Goal: Task Accomplishment & Management: Manage account settings

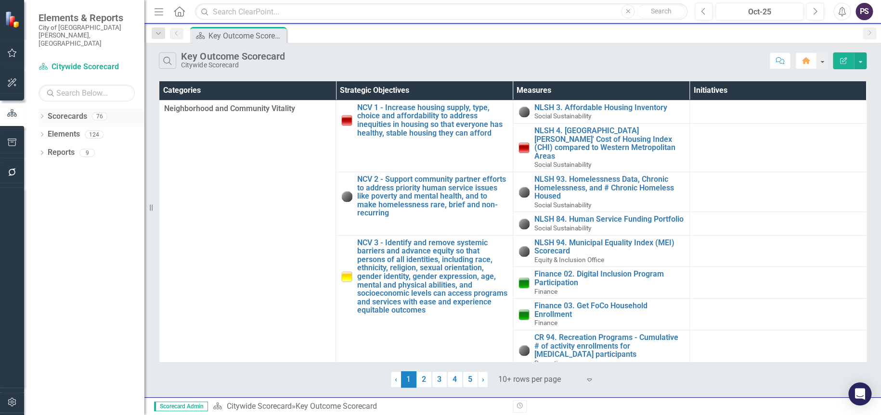
click at [64, 111] on link "Scorecards" at bounding box center [67, 116] width 39 height 11
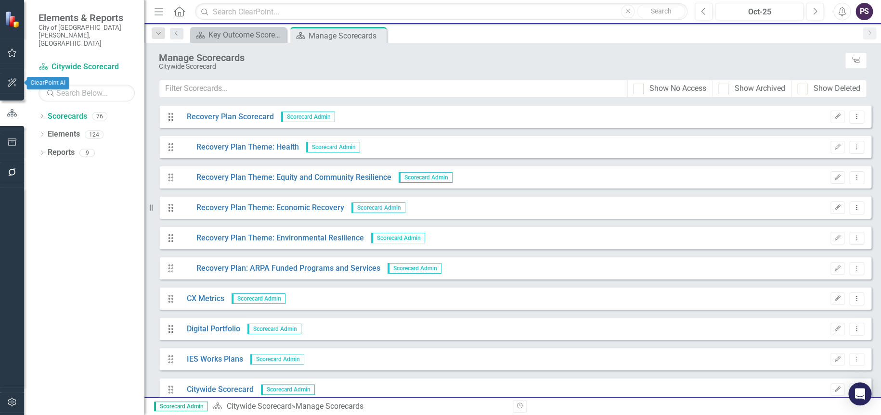
click at [12, 85] on icon "button" at bounding box center [12, 82] width 9 height 9
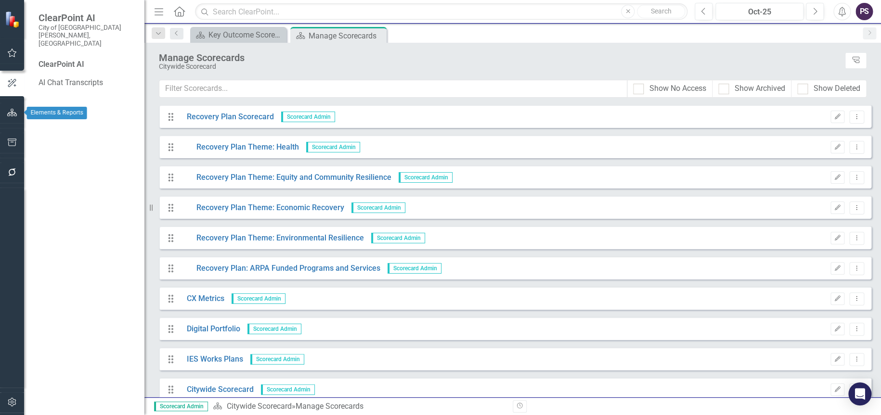
click at [11, 117] on button "button" at bounding box center [12, 113] width 22 height 20
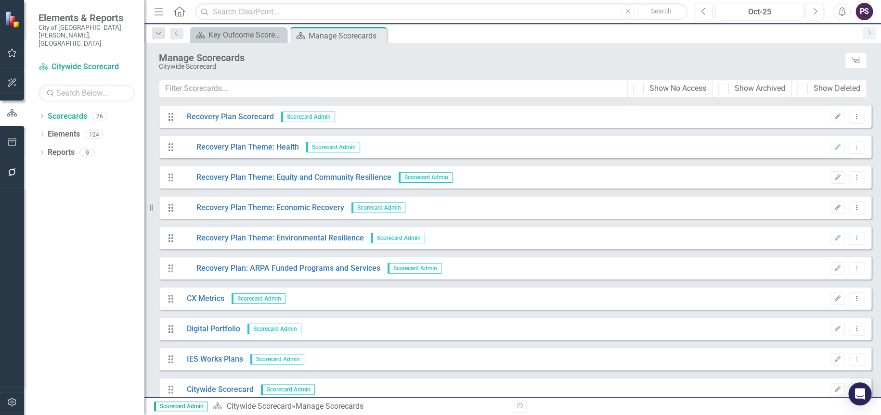
click at [13, 52] on icon "button" at bounding box center [12, 53] width 10 height 8
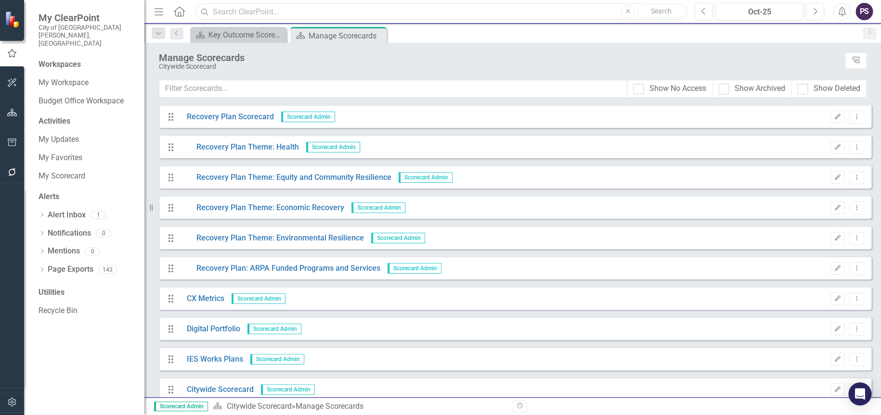
click at [271, 14] on input "text" at bounding box center [441, 11] width 492 height 17
type input "traffic"
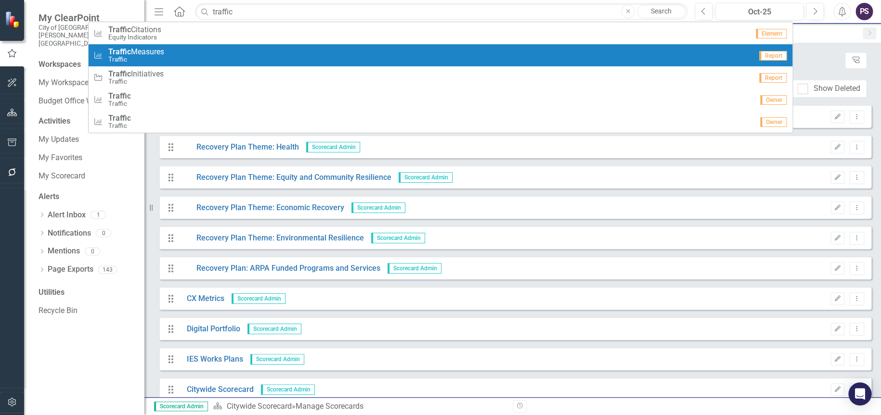
click at [144, 53] on span "Traffic Measures" at bounding box center [136, 52] width 56 height 9
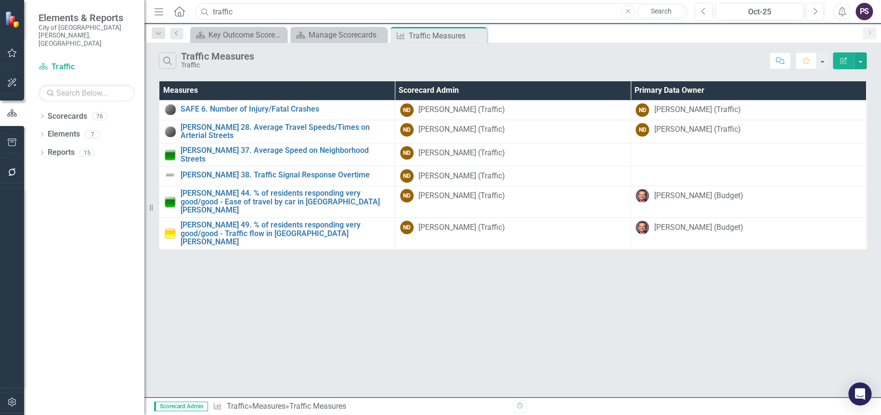
click at [259, 10] on input "traffic" at bounding box center [441, 11] width 492 height 17
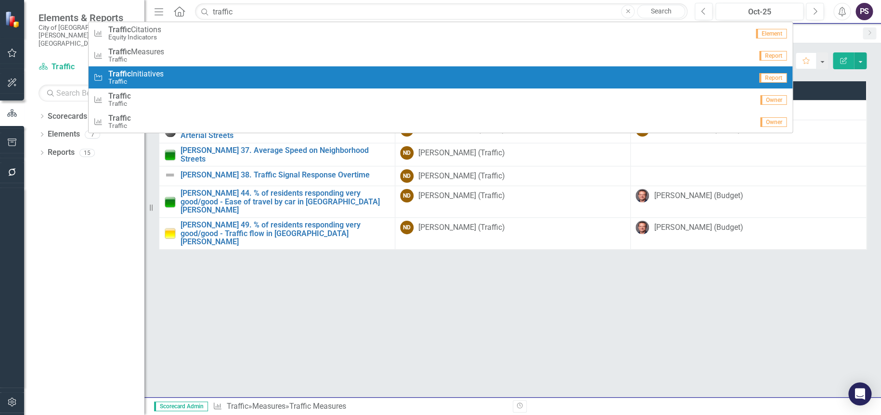
click at [137, 73] on span "Traffic Initiatives" at bounding box center [135, 74] width 55 height 9
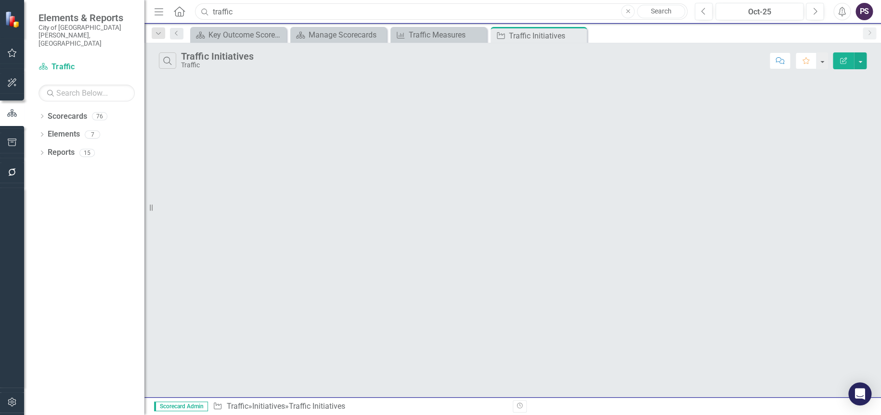
click at [250, 10] on input "traffic" at bounding box center [441, 11] width 492 height 17
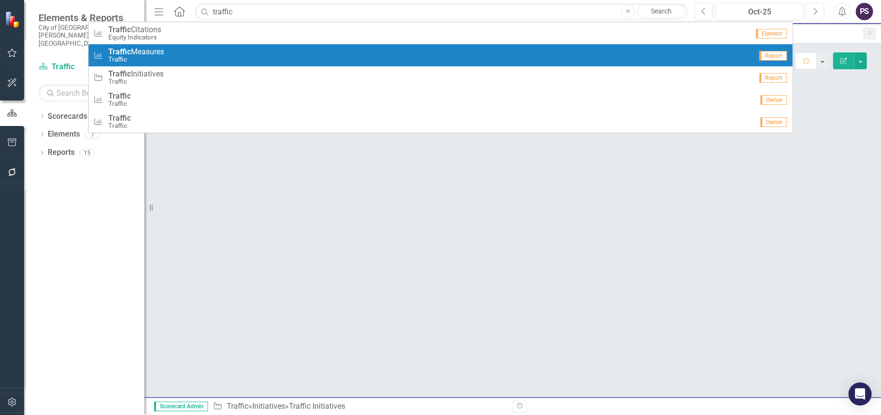
click at [154, 52] on span "Traffic Measures" at bounding box center [136, 52] width 56 height 9
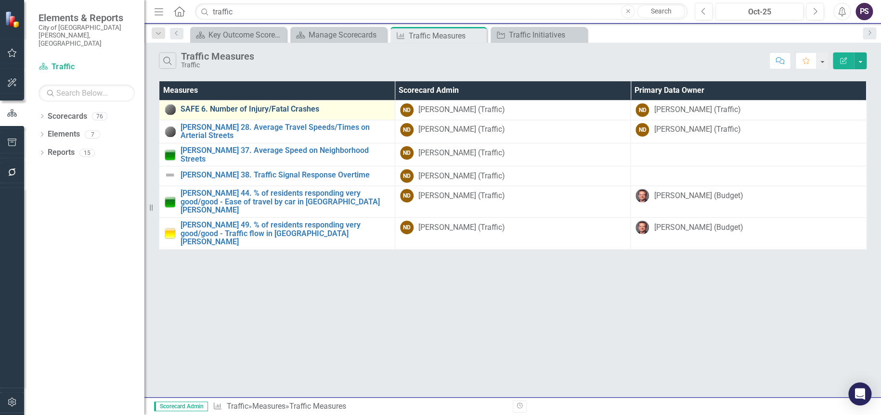
click at [208, 109] on link "SAFE 6. Number of Injury/Fatal Crashes" at bounding box center [284, 109] width 209 height 9
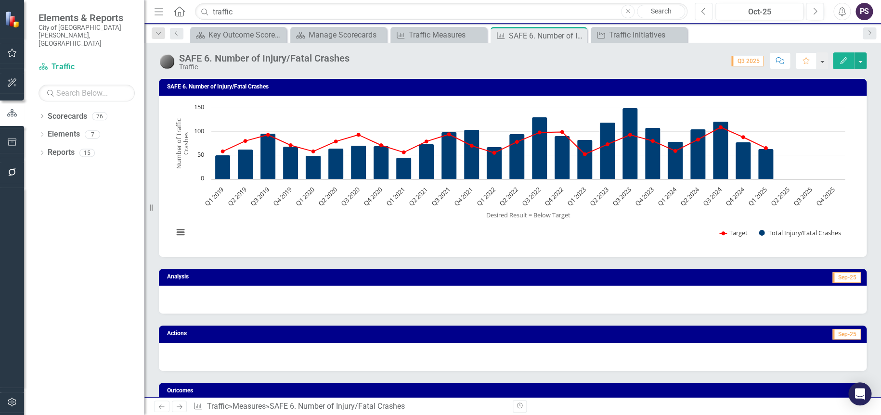
click at [701, 10] on icon "Previous" at bounding box center [703, 11] width 5 height 9
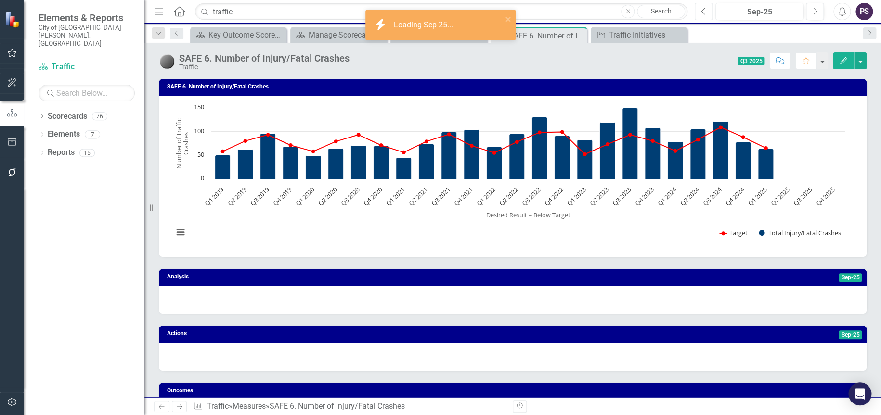
click at [701, 10] on icon "Previous" at bounding box center [703, 11] width 5 height 9
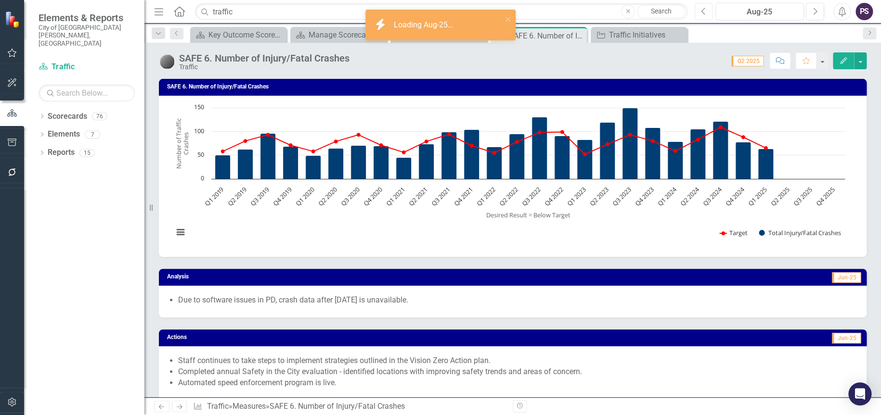
drag, startPoint x: 701, startPoint y: 10, endPoint x: 719, endPoint y: 33, distance: 29.2
click at [719, 33] on div "Menu Home Search traffic Close Search Previous Aug-25 Next Alerts PS User Edit …" at bounding box center [512, 207] width 736 height 415
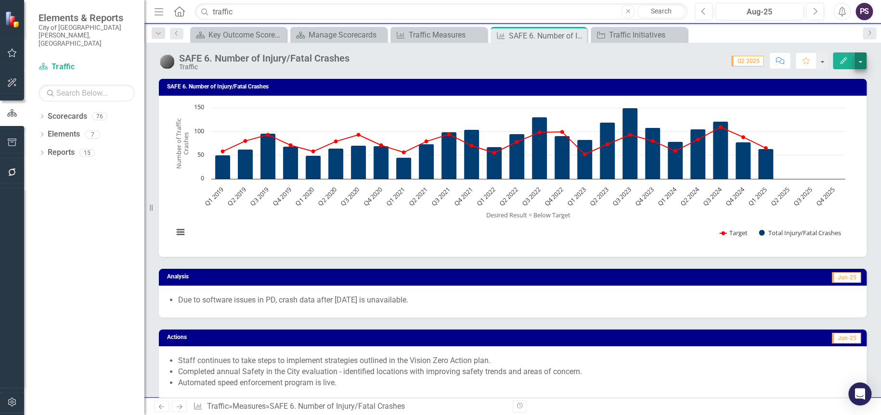
drag, startPoint x: 840, startPoint y: 57, endPoint x: 862, endPoint y: 66, distance: 23.5
click at [863, 74] on div "SAFE 6. Number of Injury/Fatal Crashes Traffic Score: 0.00 Q2 2025 Completed Co…" at bounding box center [512, 220] width 736 height 355
click at [858, 63] on button "button" at bounding box center [860, 60] width 13 height 17
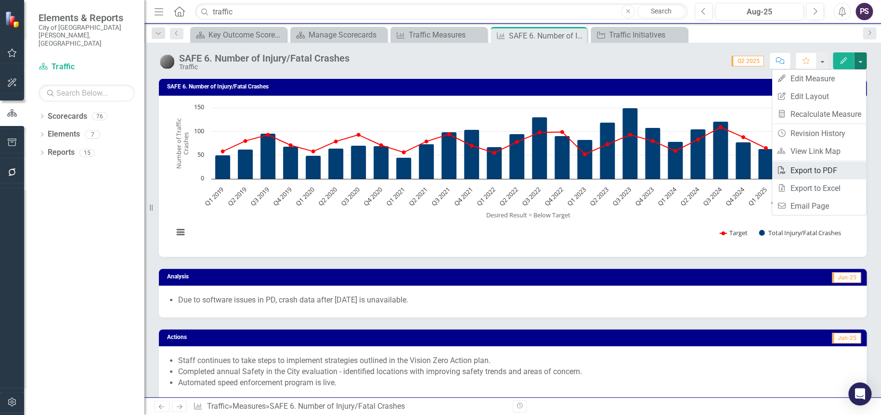
click at [814, 167] on link "PDF Export to PDF" at bounding box center [819, 171] width 94 height 18
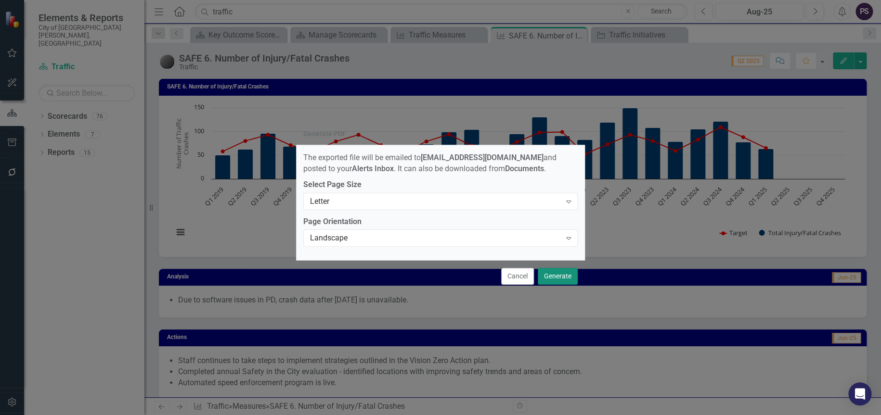
click at [554, 278] on button "Generate" at bounding box center [558, 276] width 40 height 17
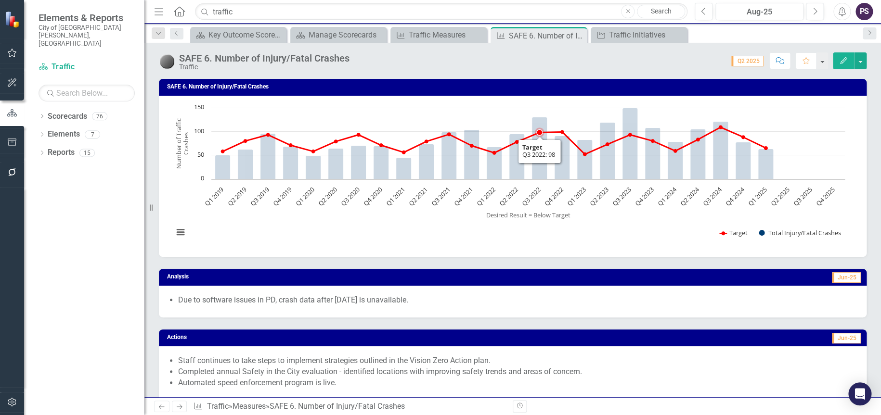
scroll to position [48, 0]
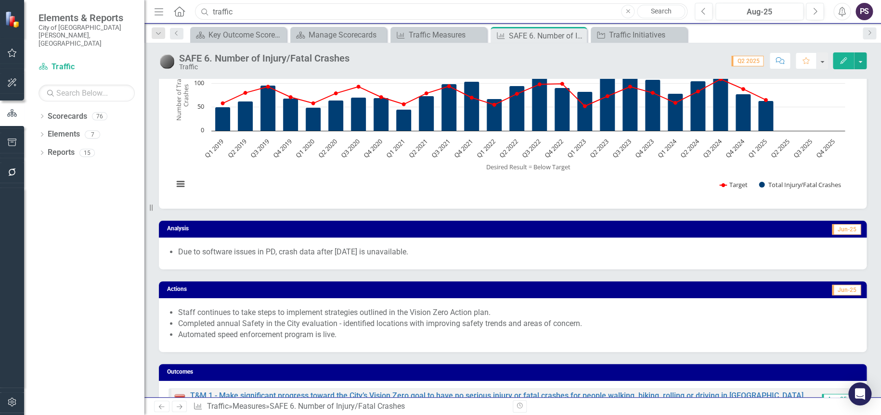
click at [267, 18] on input "traffic" at bounding box center [441, 11] width 492 height 17
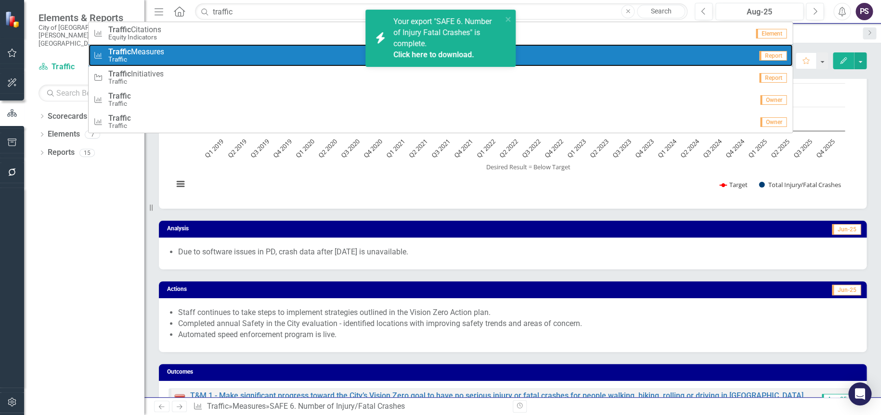
click at [153, 53] on span "Traffic Measures" at bounding box center [136, 52] width 56 height 9
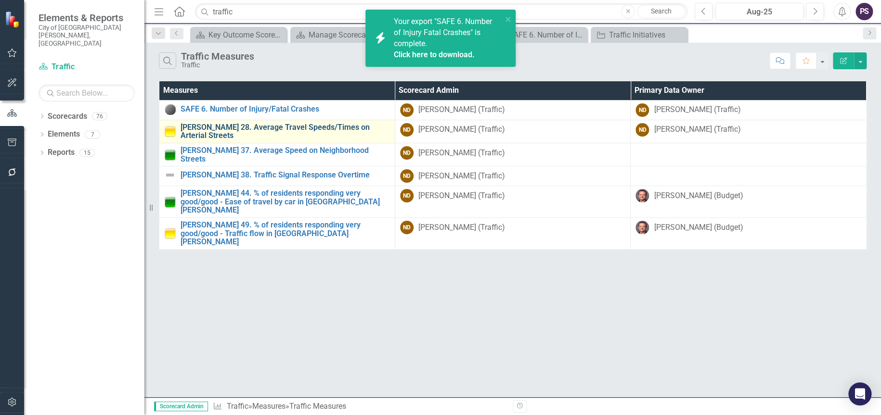
click at [241, 133] on link "[PERSON_NAME] 28. Average Travel Speeds/Times on Arterial Streets" at bounding box center [284, 131] width 209 height 17
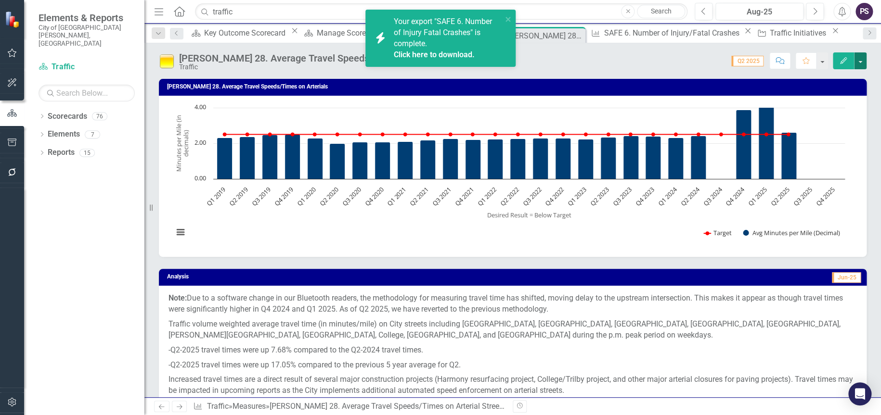
click at [862, 62] on button "button" at bounding box center [860, 60] width 13 height 17
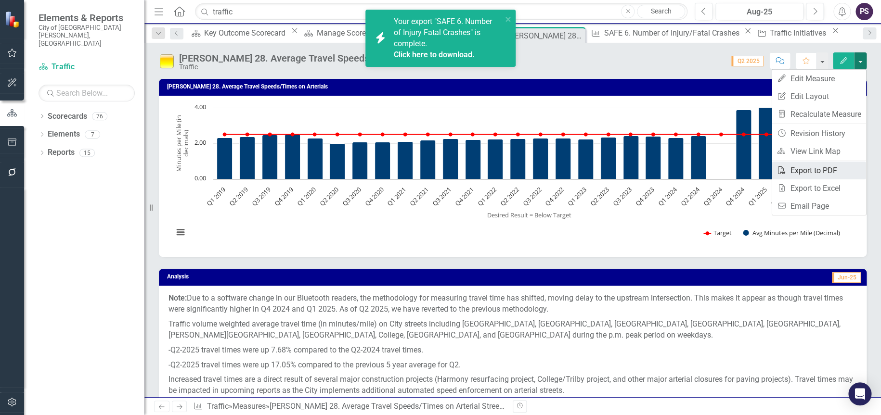
click at [826, 171] on link "PDF Export to PDF" at bounding box center [819, 171] width 94 height 18
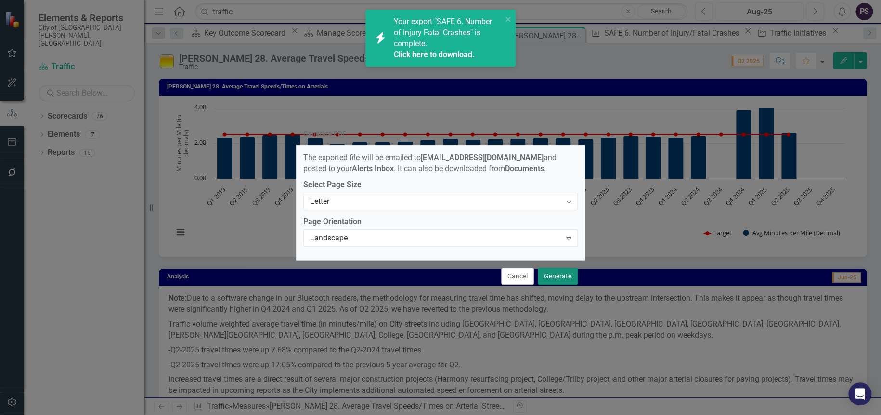
click at [553, 277] on button "Generate" at bounding box center [558, 276] width 40 height 17
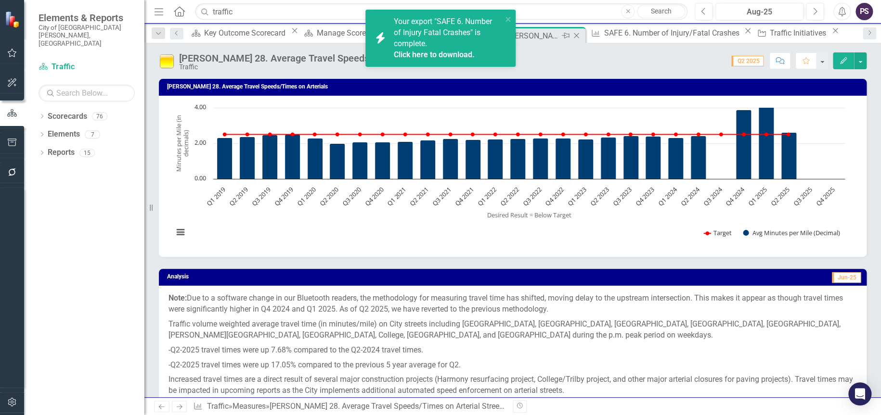
click at [574, 36] on icon at bounding box center [576, 35] width 5 height 5
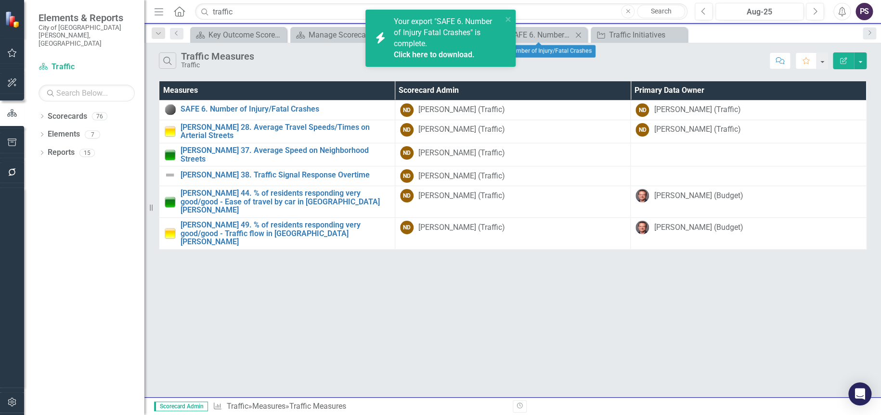
click at [578, 34] on icon "Close" at bounding box center [578, 35] width 10 height 8
click at [0, 0] on icon "Close" at bounding box center [0, 0] width 0 height 0
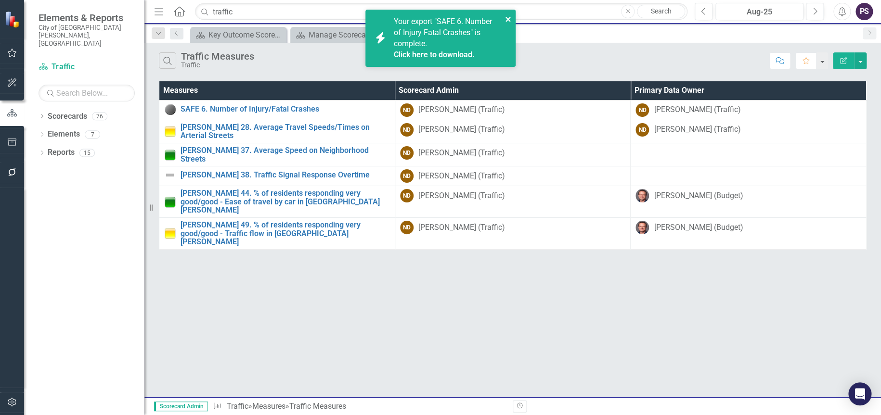
click at [509, 20] on icon "close" at bounding box center [507, 19] width 5 height 5
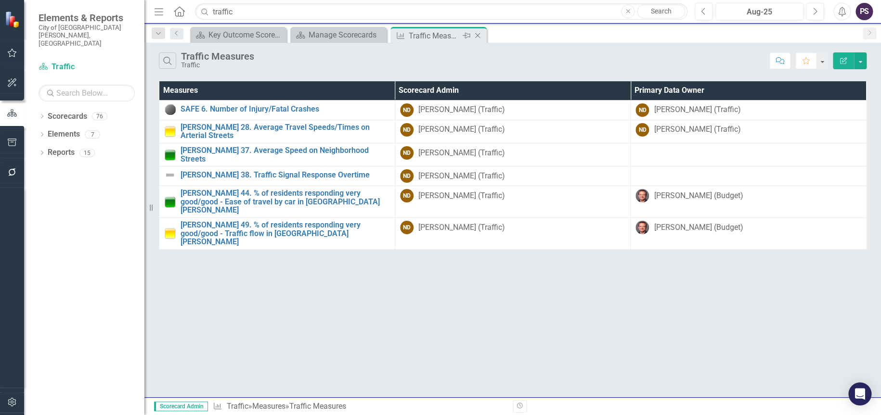
click at [426, 37] on div "Traffic Measures" at bounding box center [435, 36] width 52 height 12
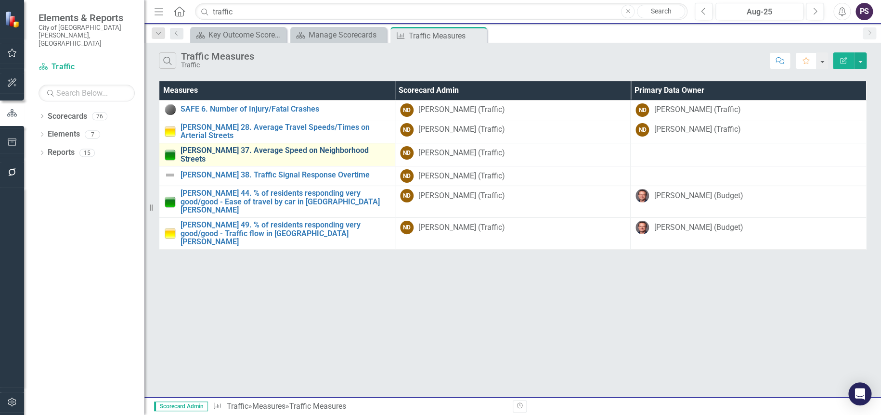
click at [232, 149] on link "TRAN 37. Average Speed on Neighborhood Streets" at bounding box center [284, 154] width 209 height 17
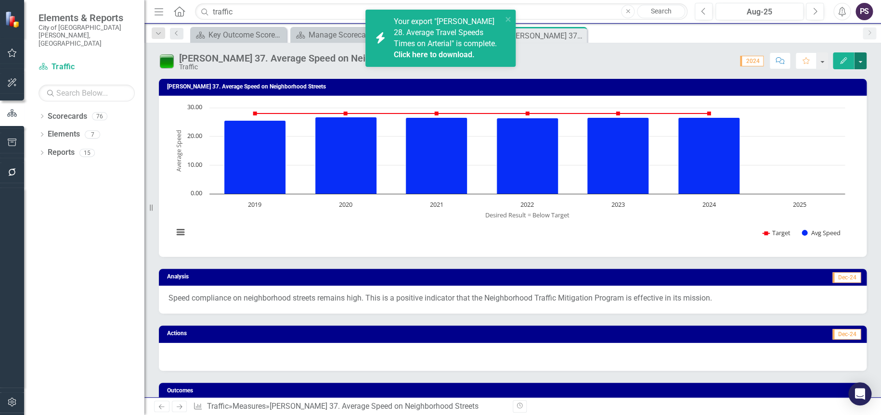
click at [860, 59] on button "button" at bounding box center [860, 60] width 13 height 17
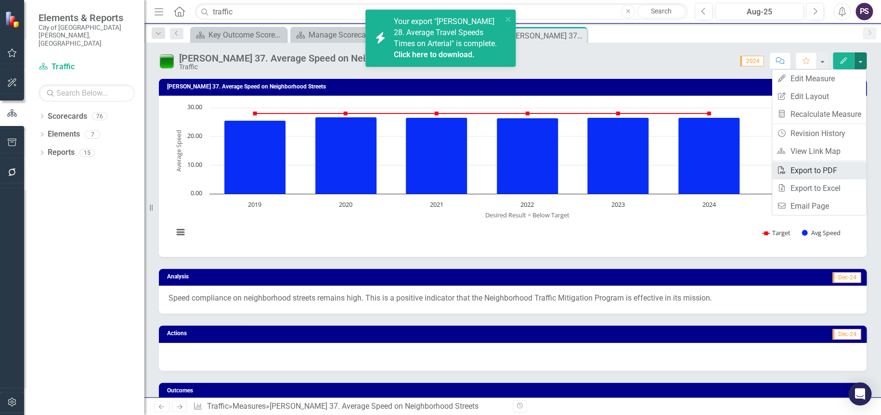
click at [812, 169] on link "PDF Export to PDF" at bounding box center [819, 171] width 94 height 18
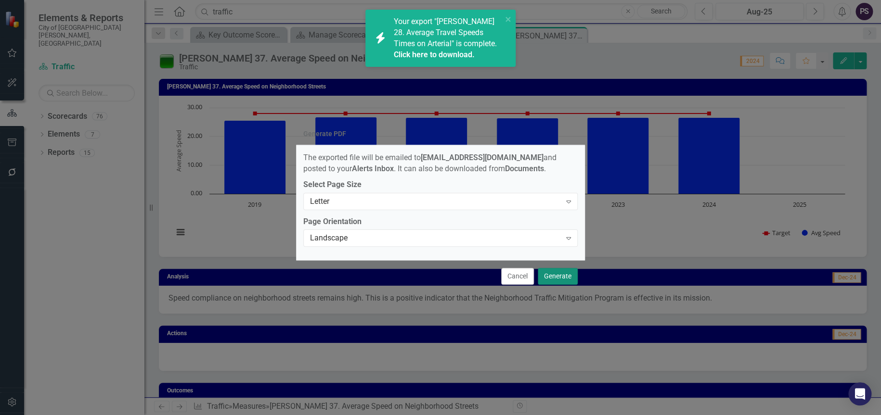
click at [552, 277] on button "Generate" at bounding box center [558, 276] width 40 height 17
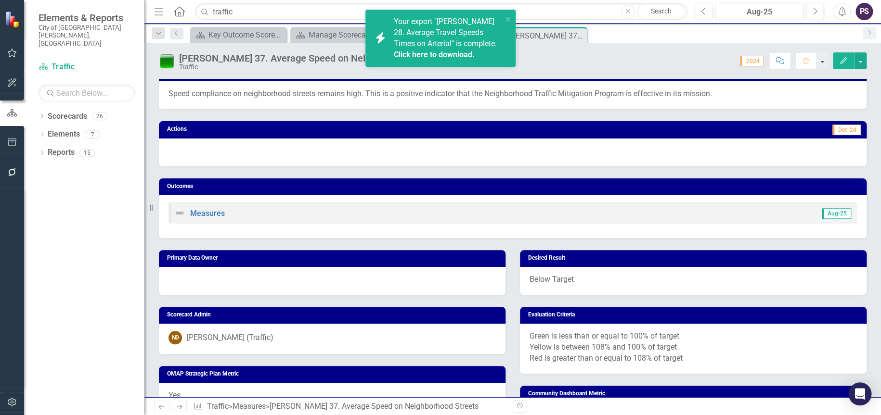
scroll to position [17, 0]
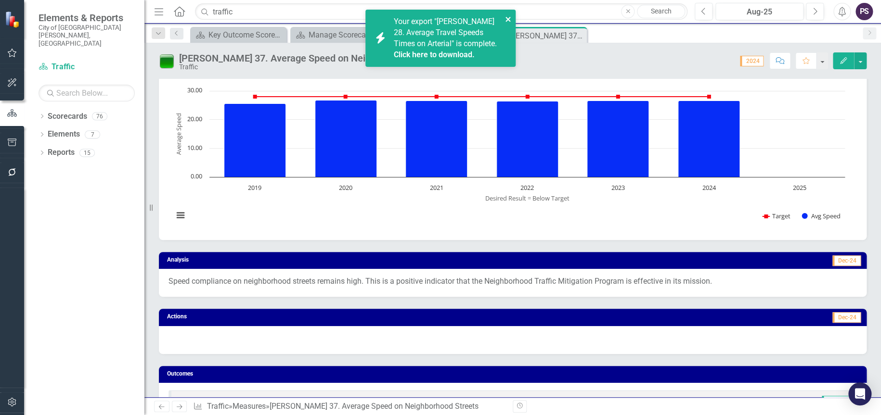
click at [507, 17] on icon "close" at bounding box center [508, 19] width 7 height 8
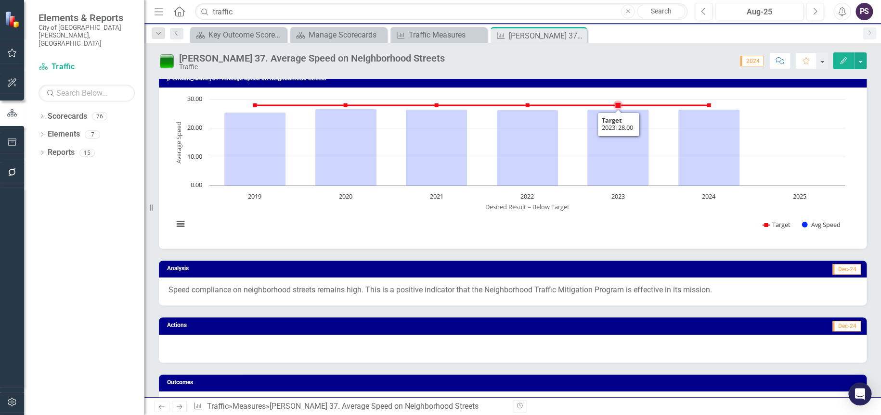
scroll to position [0, 0]
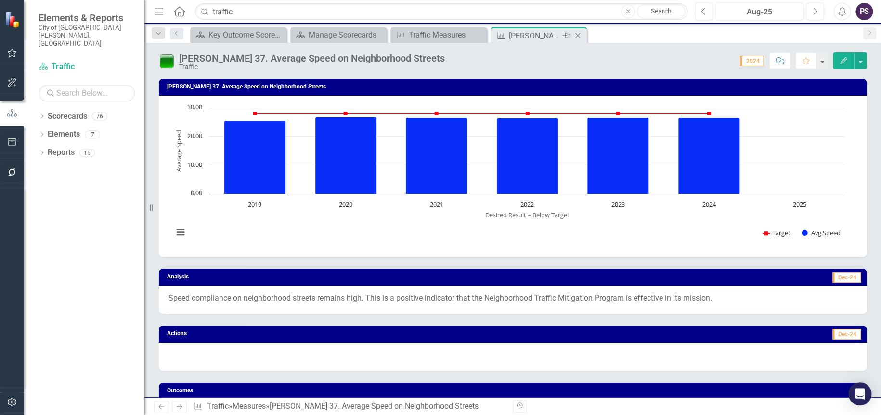
click at [578, 35] on icon at bounding box center [577, 35] width 5 height 5
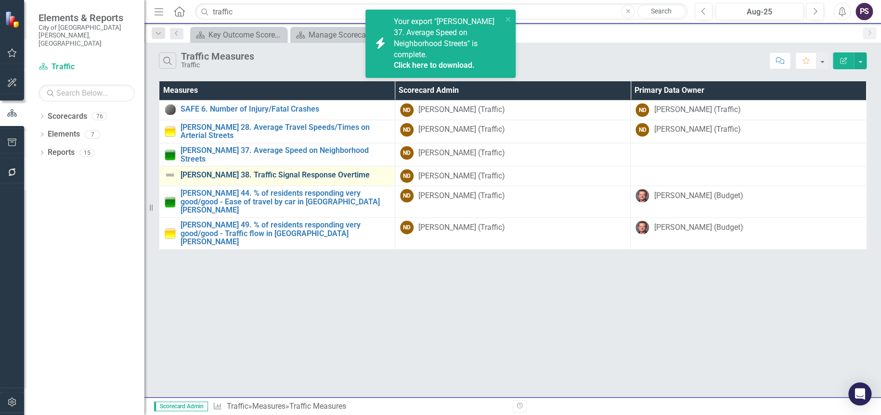
click at [239, 171] on link "TRAN 38. Traffic Signal Response Overtime" at bounding box center [284, 175] width 209 height 9
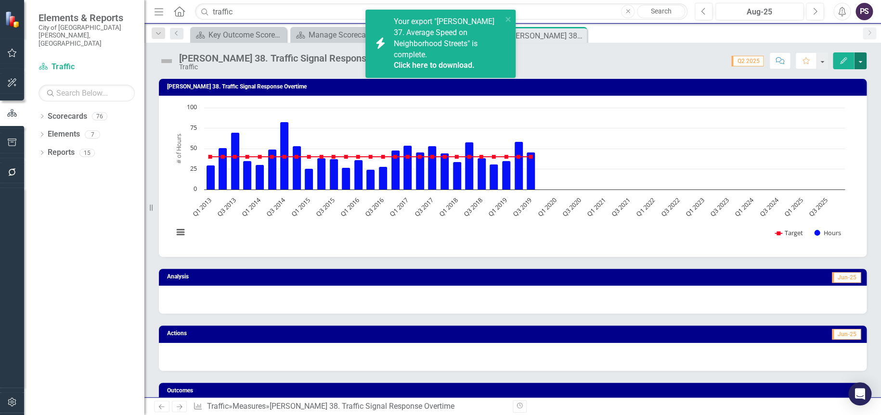
click at [860, 56] on button "button" at bounding box center [860, 60] width 13 height 17
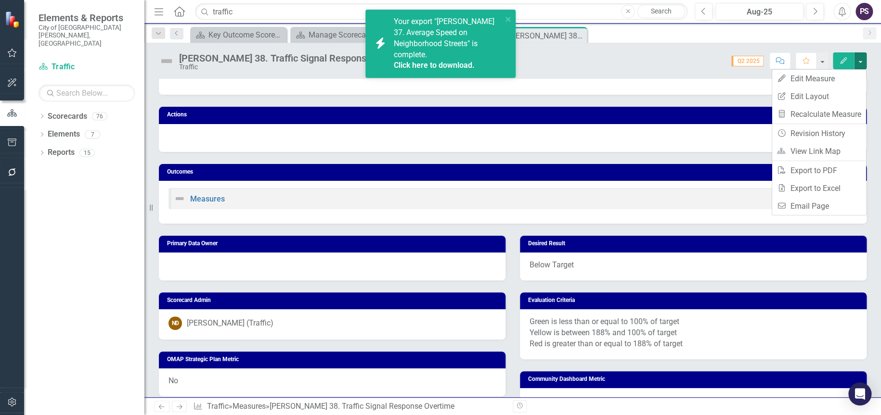
scroll to position [23, 0]
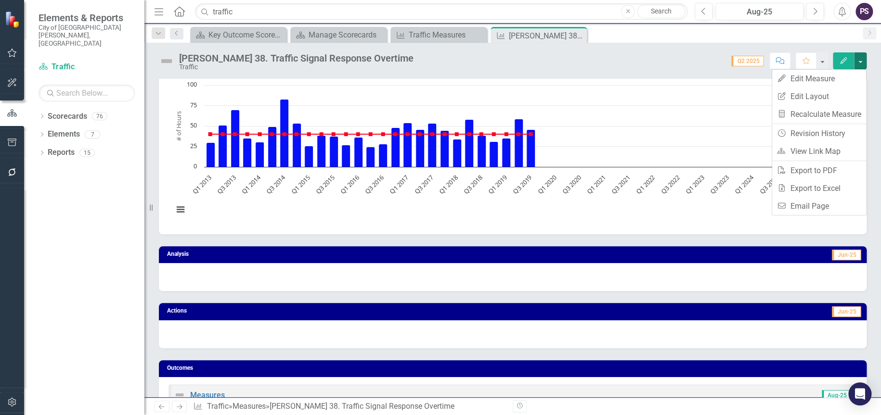
drag, startPoint x: 579, startPoint y: 36, endPoint x: 498, endPoint y: 41, distance: 81.1
click at [0, 0] on icon "Close" at bounding box center [0, 0] width 0 height 0
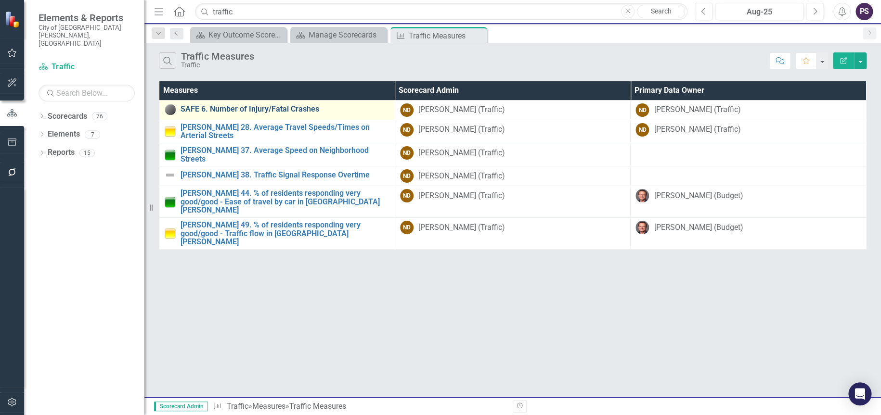
click at [236, 108] on link "SAFE 6. Number of Injury/Fatal Crashes" at bounding box center [284, 109] width 209 height 9
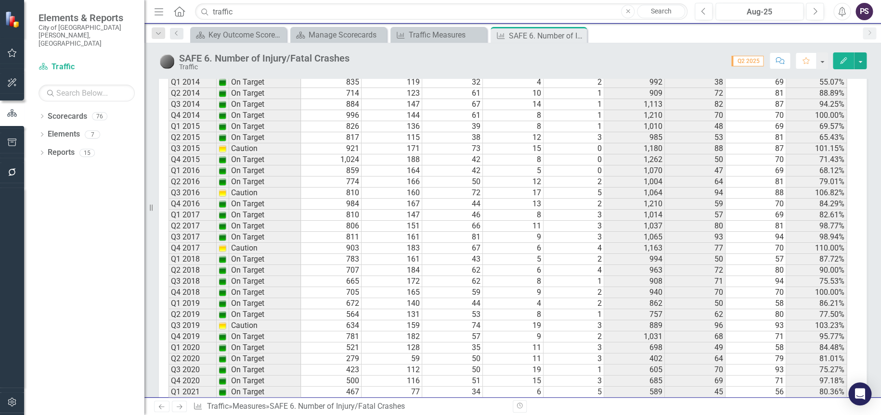
scroll to position [592, 0]
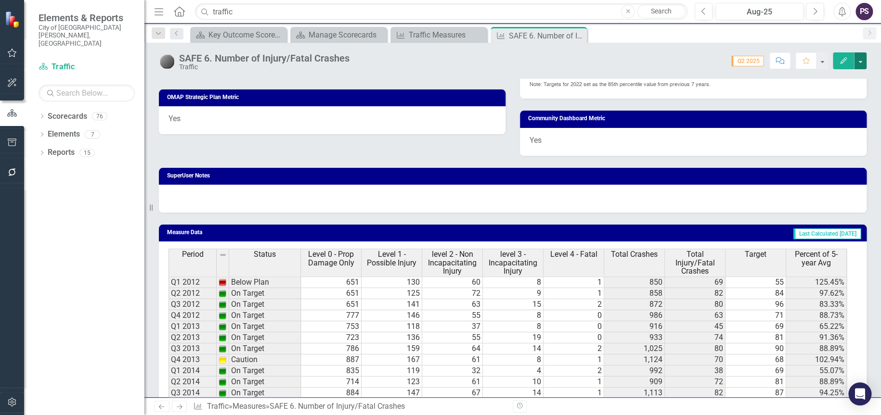
click at [860, 62] on button "button" at bounding box center [860, 60] width 13 height 17
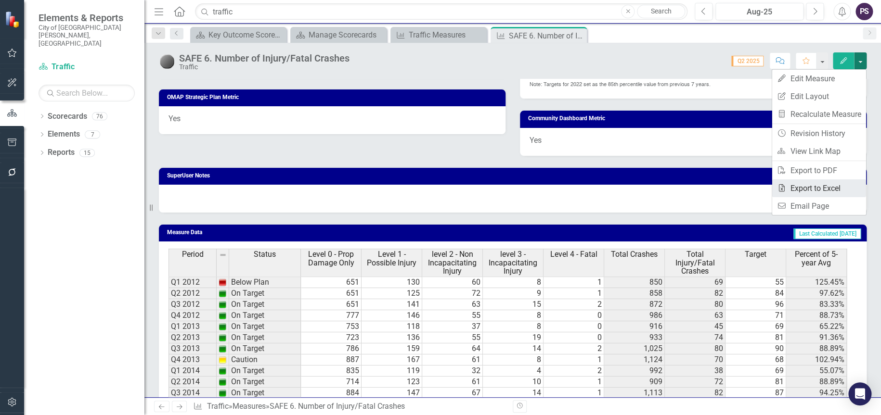
click at [822, 186] on link "Excel Export to Excel" at bounding box center [819, 189] width 94 height 18
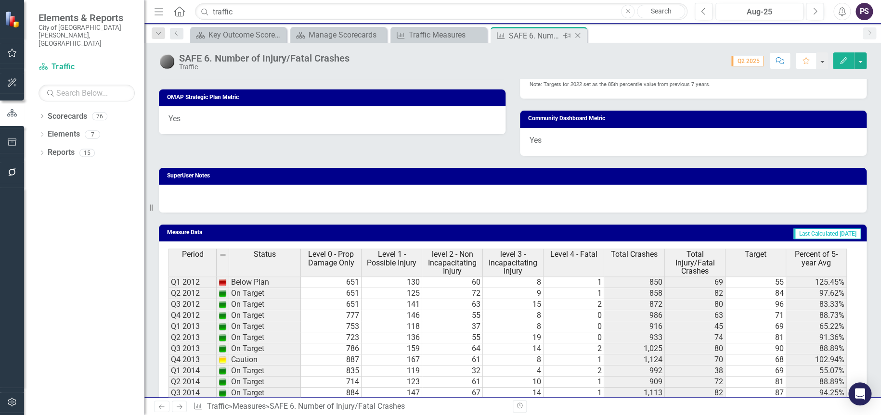
click at [581, 35] on icon "Close" at bounding box center [578, 36] width 10 height 8
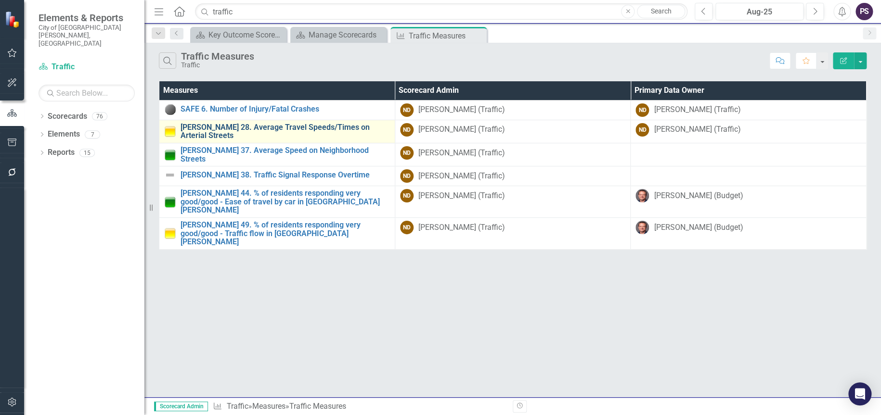
click at [254, 131] on link "[PERSON_NAME] 28. Average Travel Speeds/Times on Arterial Streets" at bounding box center [284, 131] width 209 height 17
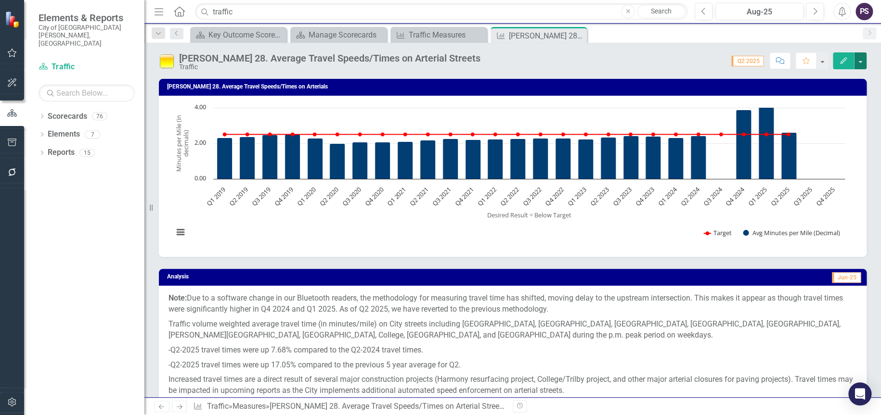
click at [861, 61] on button "button" at bounding box center [860, 60] width 13 height 17
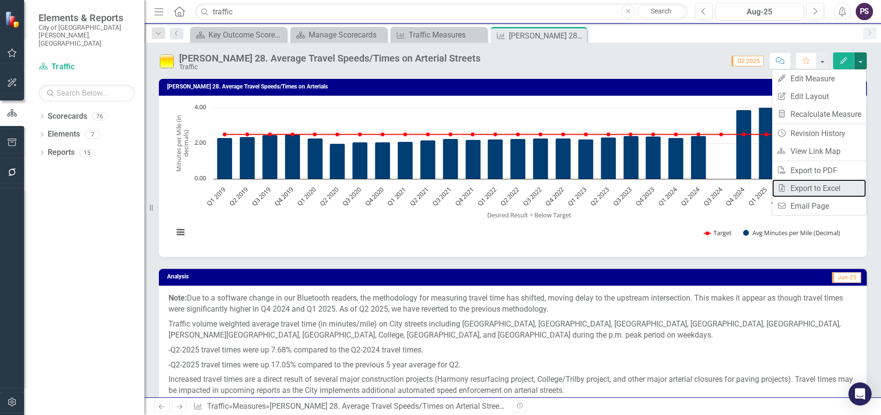
click at [799, 188] on link "Excel Export to Excel" at bounding box center [819, 189] width 94 height 18
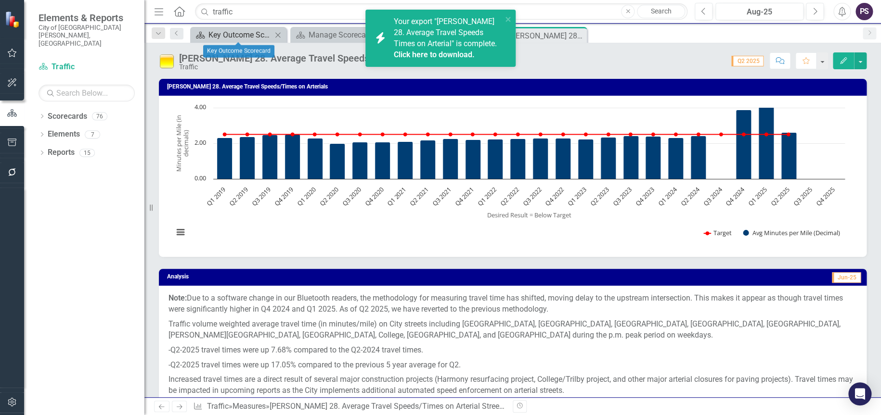
click at [239, 36] on div "Key Outcome Scorecard" at bounding box center [240, 35] width 64 height 12
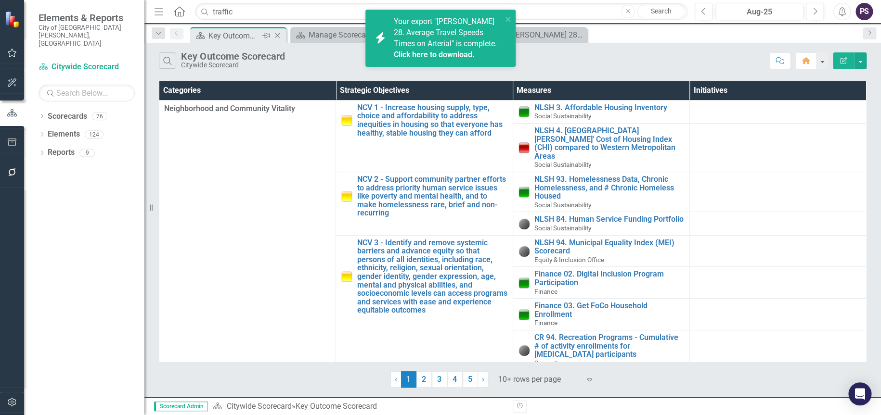
click at [279, 34] on icon "Close" at bounding box center [277, 36] width 10 height 8
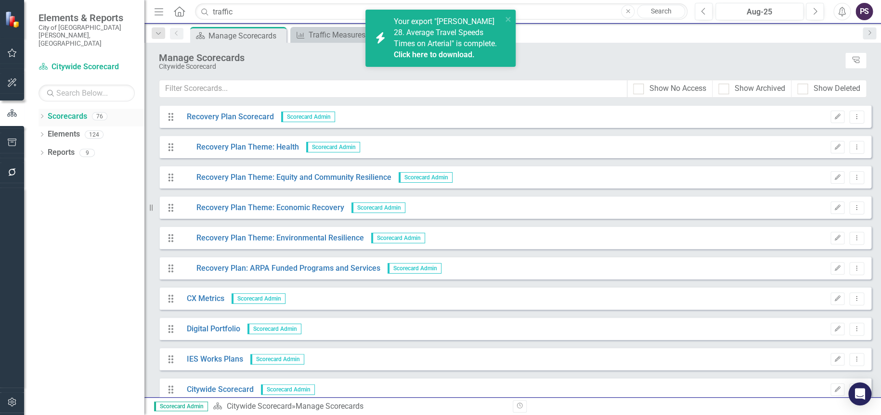
click at [42, 115] on icon "Dropdown" at bounding box center [42, 117] width 7 height 5
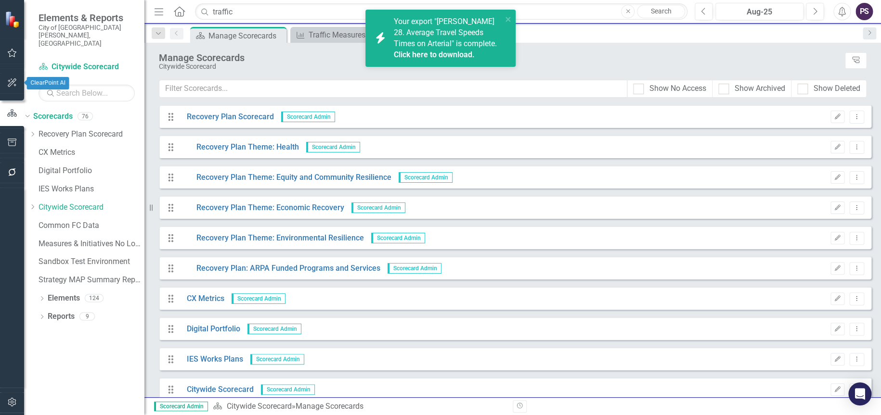
click at [14, 79] on icon "button" at bounding box center [12, 82] width 9 height 9
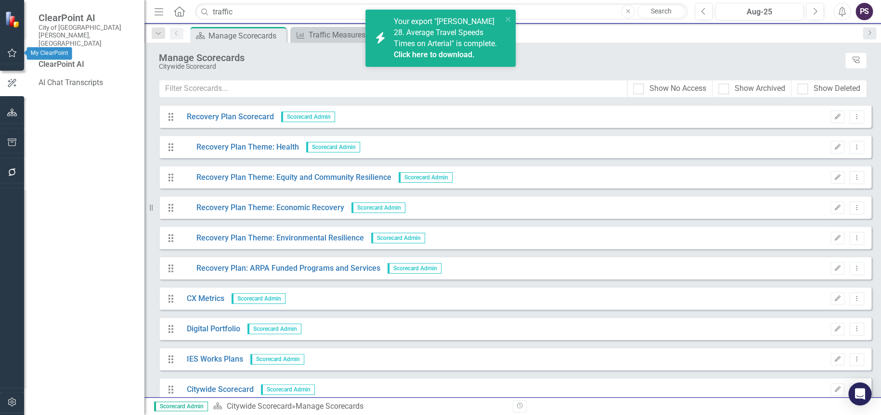
click at [11, 54] on icon "button" at bounding box center [12, 53] width 10 height 8
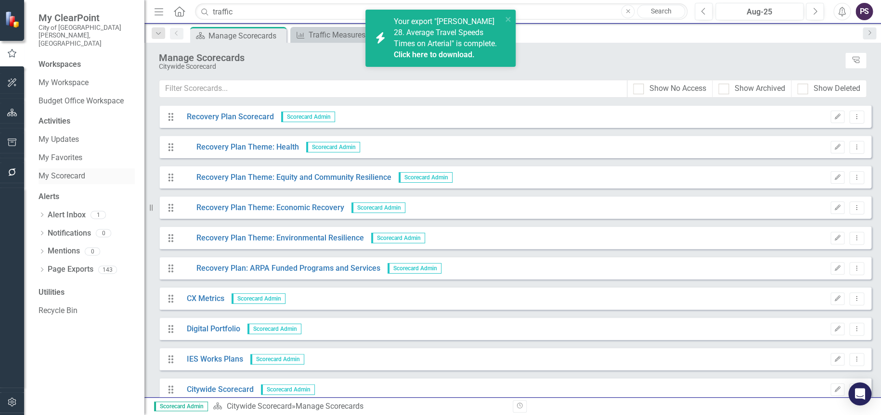
click at [72, 171] on link "My Scorecard" at bounding box center [87, 176] width 96 height 11
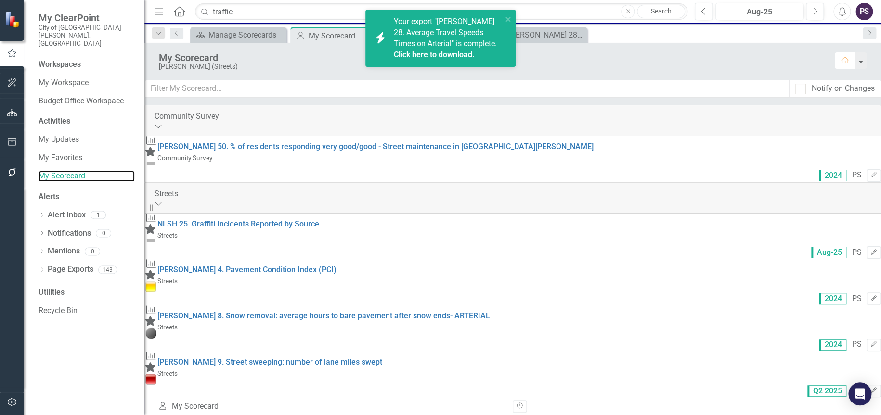
scroll to position [48, 0]
click at [308, 404] on link "NLSH 2. Response Time to Graffiti Removal" at bounding box center [232, 408] width 150 height 9
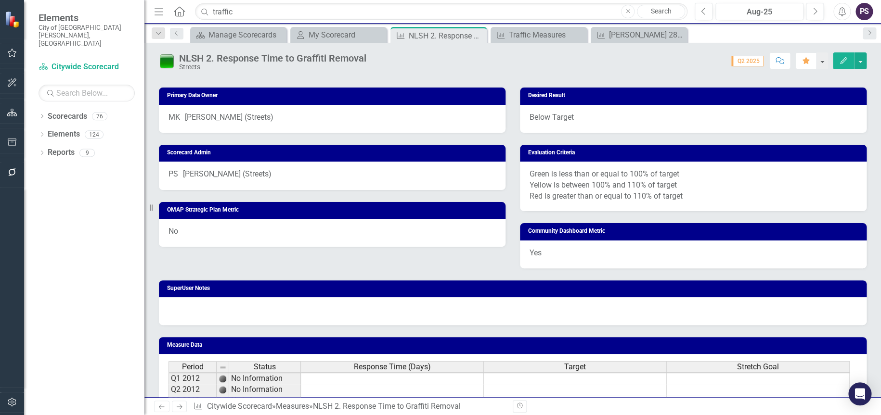
scroll to position [145, 0]
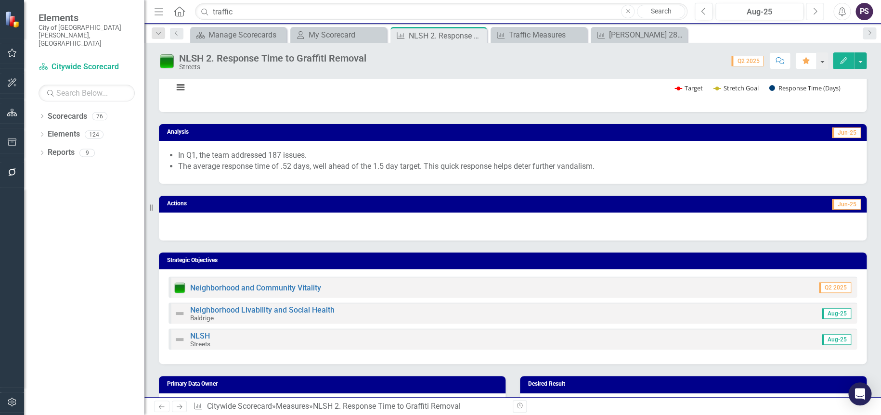
click at [817, 11] on button "Next" at bounding box center [815, 11] width 18 height 17
click at [817, 11] on icon "Next" at bounding box center [814, 11] width 5 height 9
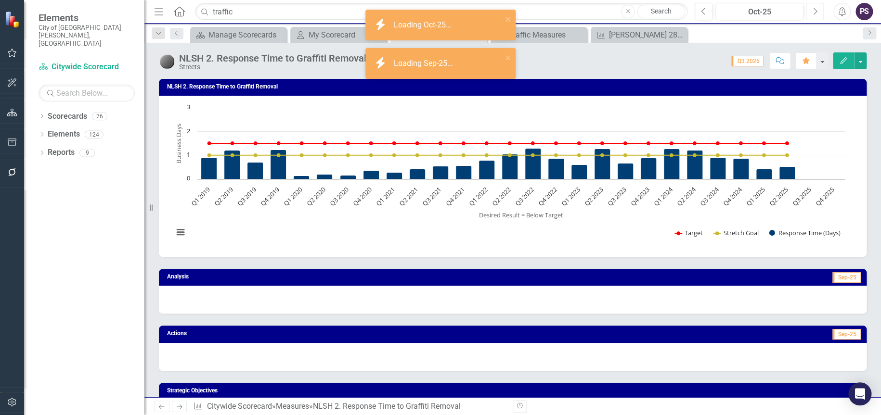
click at [817, 11] on icon "Next" at bounding box center [814, 11] width 5 height 9
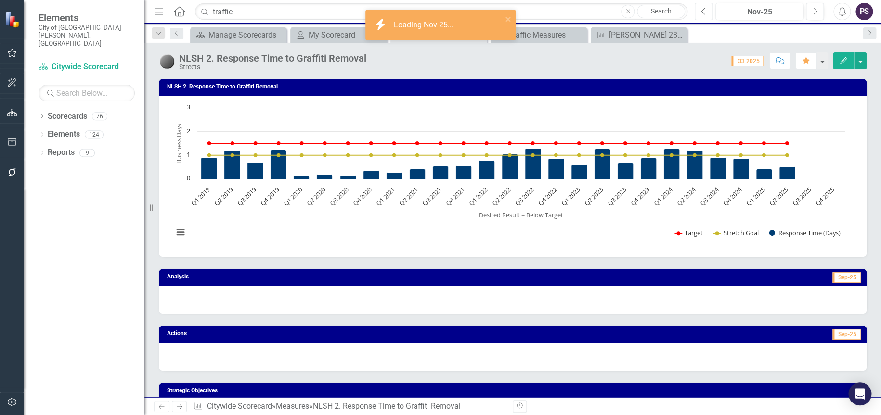
click at [700, 11] on button "Previous" at bounding box center [704, 11] width 18 height 17
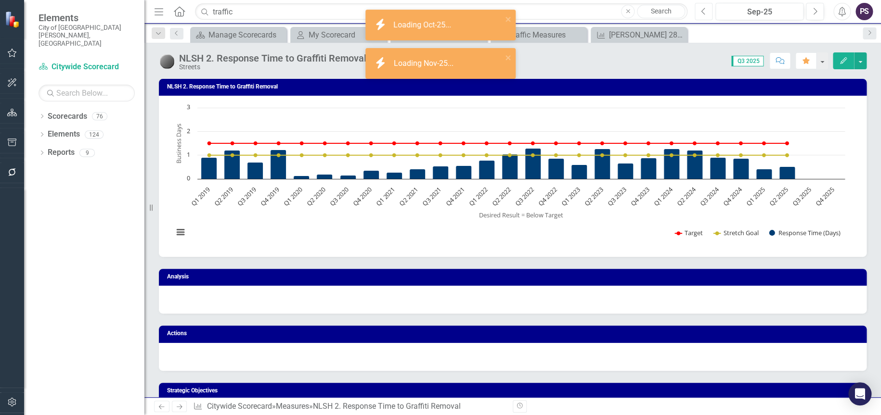
click at [703, 11] on icon "Previous" at bounding box center [703, 11] width 5 height 9
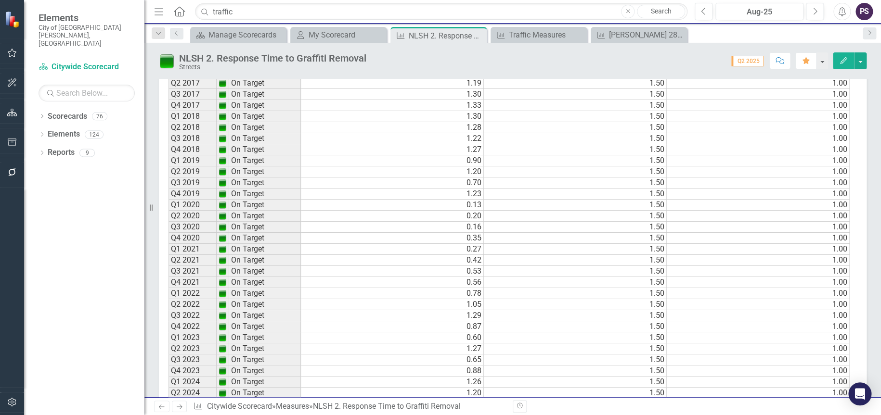
scroll to position [1059, 0]
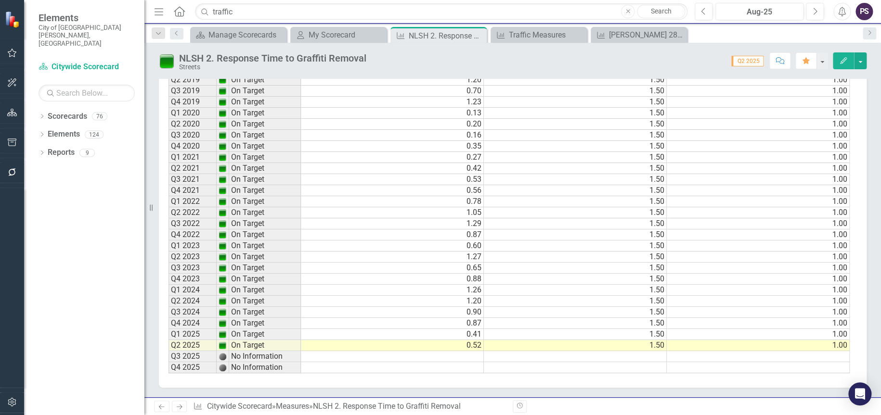
click at [462, 351] on td at bounding box center [392, 356] width 183 height 11
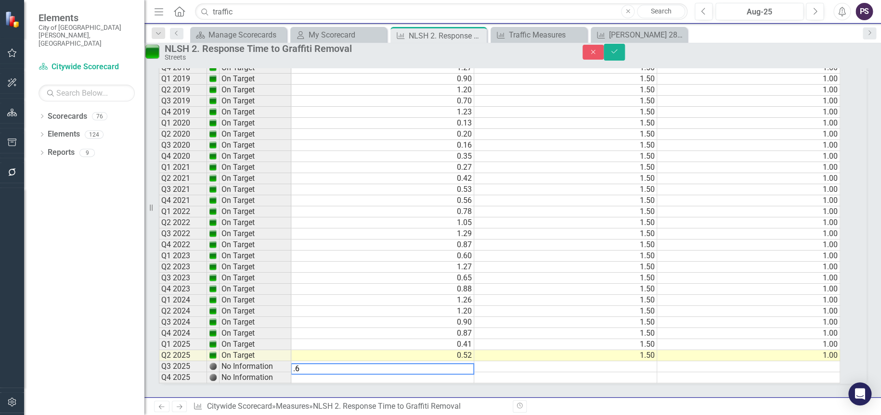
scroll to position [1066, 0]
type textarea ".62"
type textarea ".63"
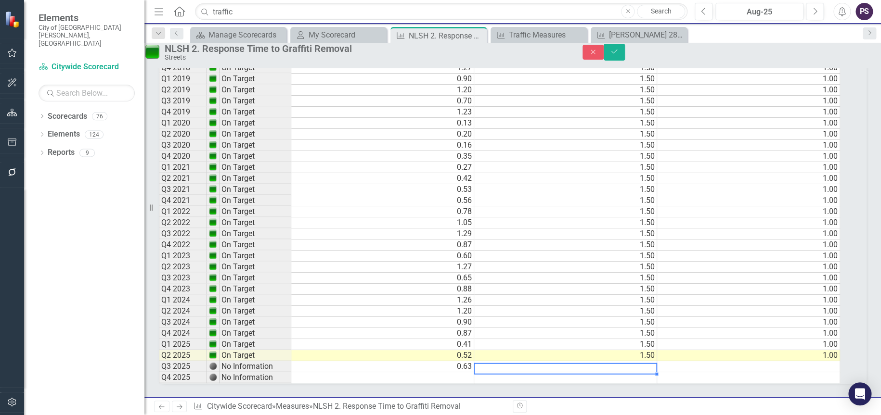
scroll to position [1067, 0]
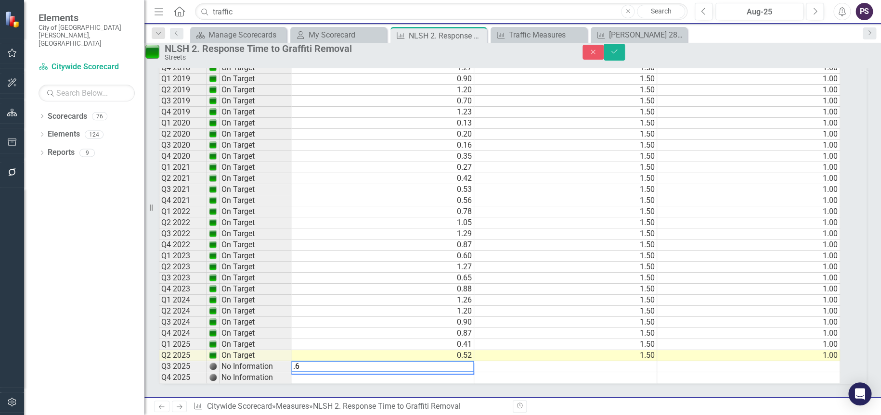
type textarea ".66"
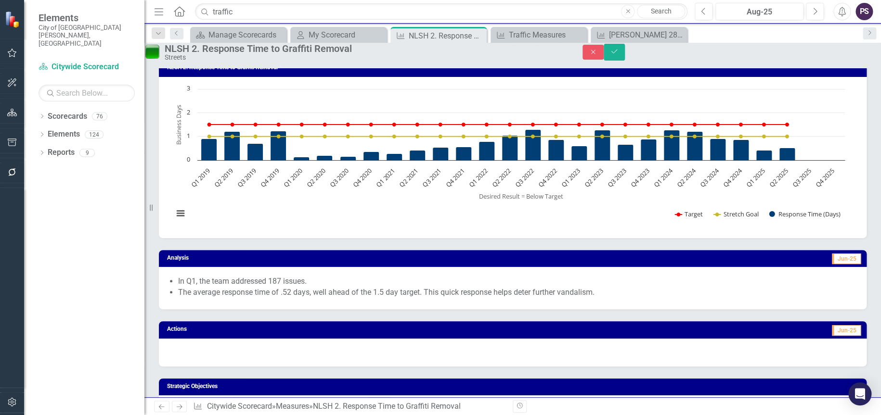
scroll to position [8, 0]
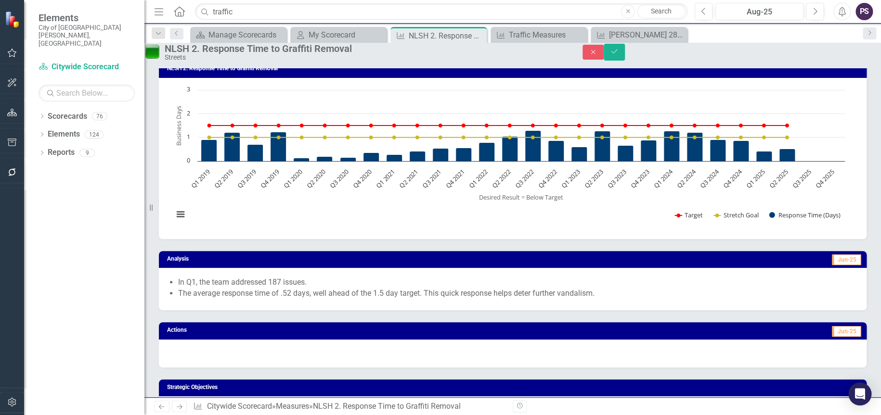
drag, startPoint x: 178, startPoint y: 291, endPoint x: 277, endPoint y: 303, distance: 99.9
click at [267, 299] on ul "In Q1, the team addressed 187 issues. The average response time of .52 days, we…" at bounding box center [517, 288] width 679 height 22
drag, startPoint x: 277, startPoint y: 303, endPoint x: 179, endPoint y: 288, distance: 99.7
click at [275, 299] on li "The average response time of .52 days, well ahead of the 1.5 day target. This q…" at bounding box center [517, 293] width 679 height 11
drag, startPoint x: 191, startPoint y: 298, endPoint x: 496, endPoint y: 259, distance: 308.2
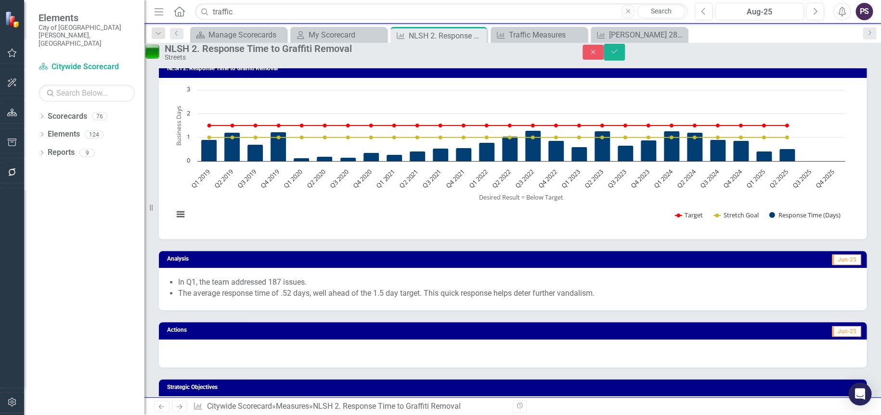
click at [321, 287] on div "In Q1, the team addressed 187 issues. The average response time of .52 days, we…" at bounding box center [513, 289] width 708 height 43
click at [618, 55] on icon "Save" at bounding box center [614, 51] width 9 height 7
drag, startPoint x: 319, startPoint y: 307, endPoint x: 243, endPoint y: 312, distance: 76.2
click at [317, 299] on li "The average response time of .52 days, well ahead of the 1.5 day target. This q…" at bounding box center [517, 293] width 679 height 11
click at [178, 288] on li "In Q1, the team addressed 187 issues." at bounding box center [517, 282] width 679 height 11
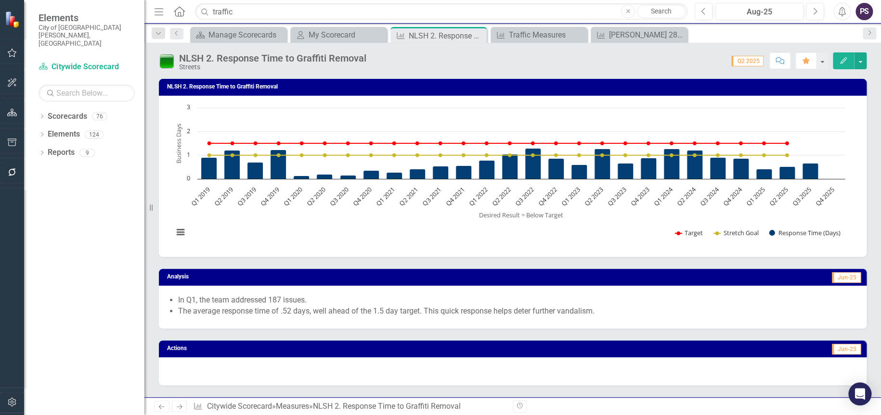
click at [188, 298] on li "In Q1, the team addressed 187 issues." at bounding box center [517, 300] width 679 height 11
drag, startPoint x: 178, startPoint y: 298, endPoint x: 737, endPoint y: 134, distance: 583.5
click at [349, 306] on ul "In Q1, the team addressed 187 issues. The average response time of .52 days, we…" at bounding box center [517, 306] width 679 height 22
click at [842, 57] on icon "Edit" at bounding box center [843, 60] width 9 height 7
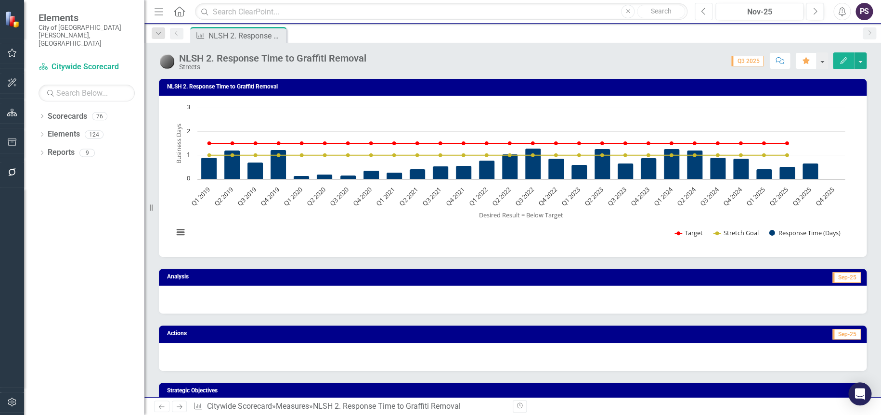
click at [702, 10] on icon "button" at bounding box center [703, 11] width 4 height 7
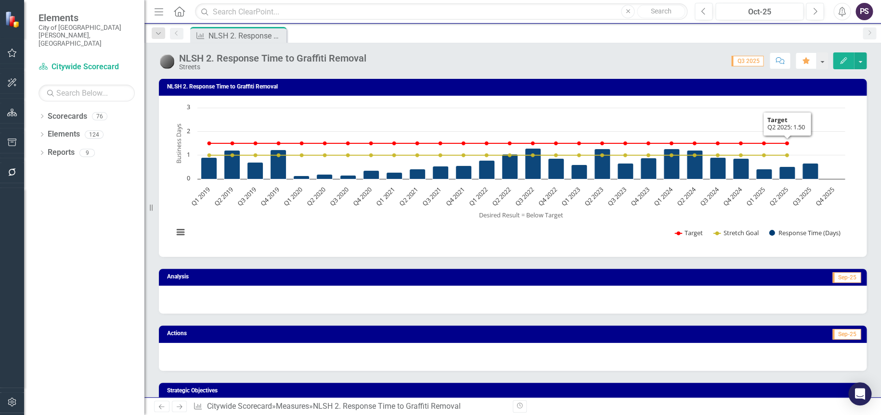
click at [841, 58] on icon "Edit" at bounding box center [843, 60] width 9 height 7
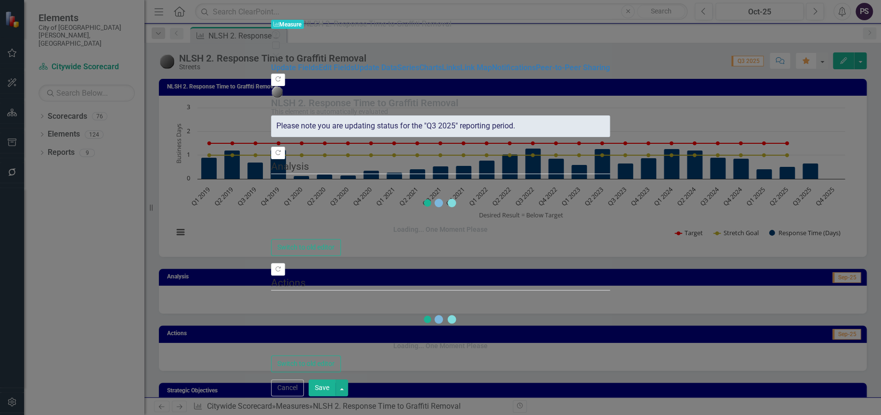
click at [305, 184] on div "Loading... One Moment Please" at bounding box center [440, 211] width 339 height 55
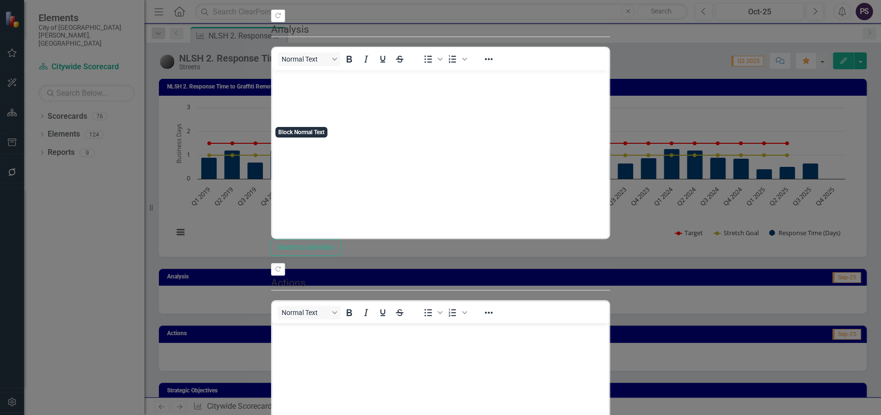
click at [307, 111] on body "Rich Text Area. Press ALT-0 for help." at bounding box center [440, 142] width 337 height 144
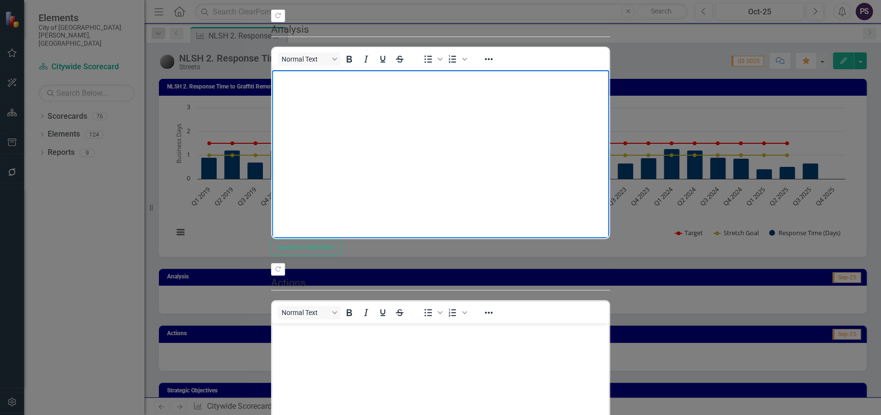
paste body "Rich Text Area. Press ALT-0 for help."
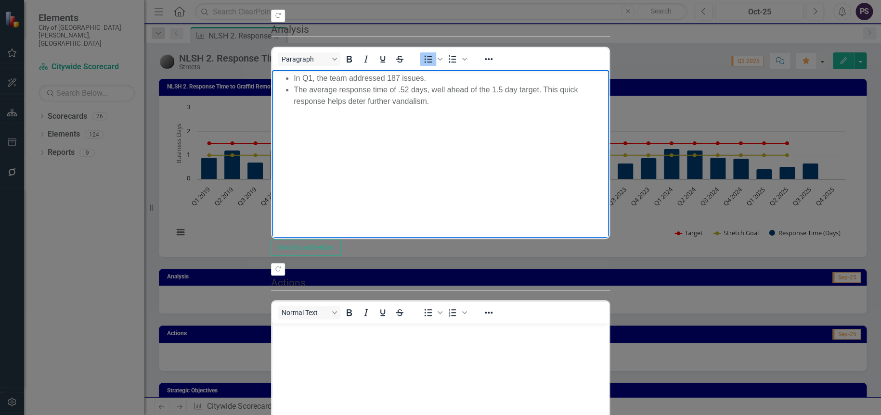
click at [311, 77] on li "In Q1, the team addressed 187 issues." at bounding box center [450, 79] width 313 height 12
click at [399, 79] on li "In Q3, the team addressed 187 issues." at bounding box center [450, 79] width 313 height 12
click at [391, 86] on li "The average response time of .52 days, well ahead of the 1.5 day target. This q…" at bounding box center [450, 95] width 313 height 23
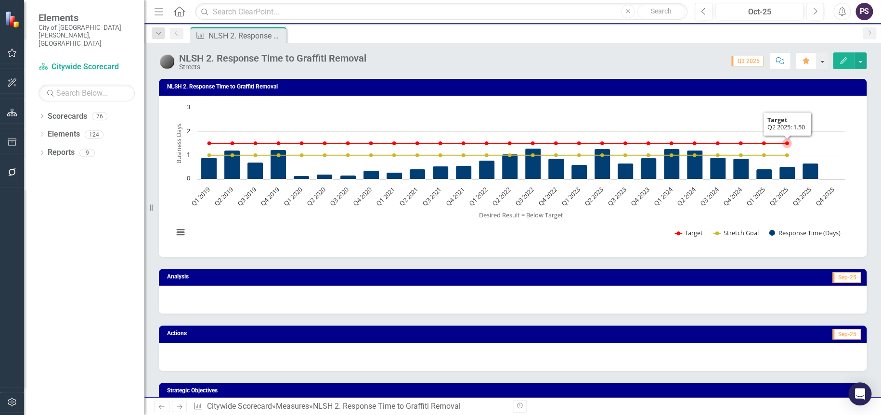
click at [836, 58] on button "Edit" at bounding box center [843, 60] width 21 height 17
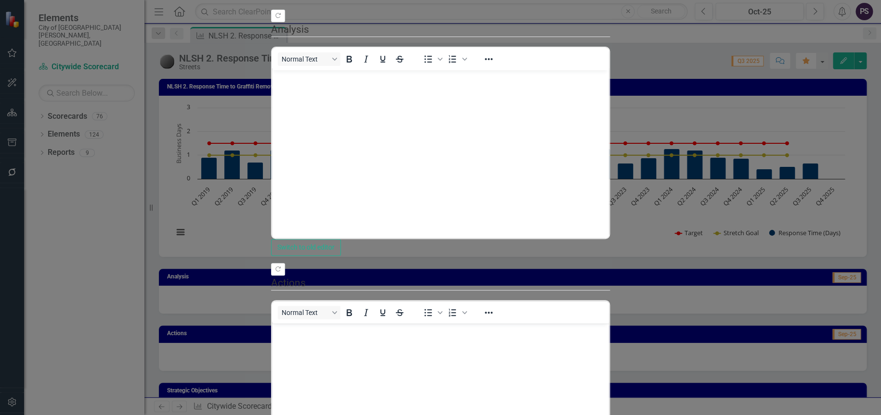
drag, startPoint x: 355, startPoint y: 111, endPoint x: 363, endPoint y: 87, distance: 25.4
click at [355, 112] on body "Rich Text Area. Press ALT-0 for help." at bounding box center [440, 142] width 337 height 144
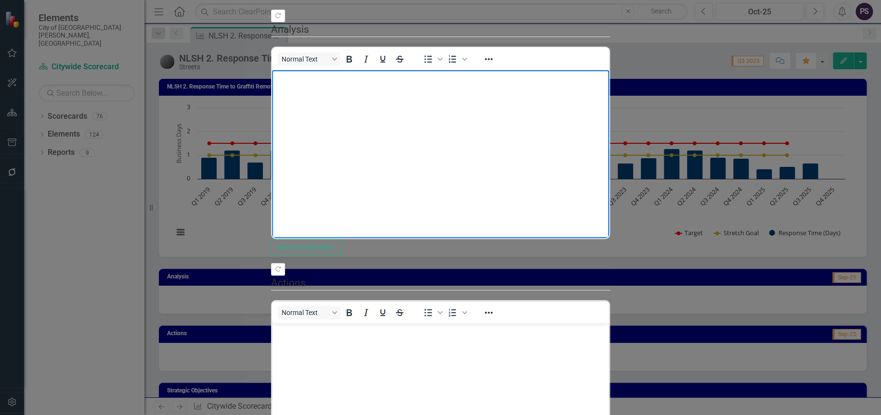
click at [333, 132] on body "Rich Text Area. Press ALT-0 for help." at bounding box center [440, 142] width 337 height 144
click at [300, 89] on body "Rich Text Area. Press ALT-0 for help." at bounding box center [440, 142] width 337 height 144
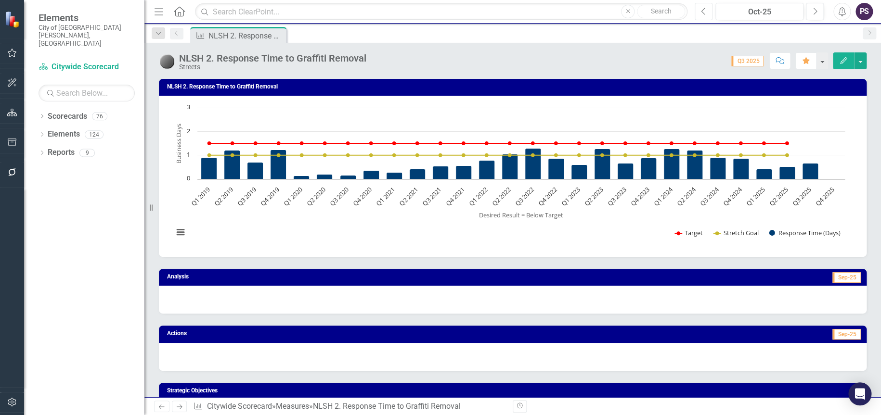
click at [703, 11] on icon "Previous" at bounding box center [703, 11] width 5 height 9
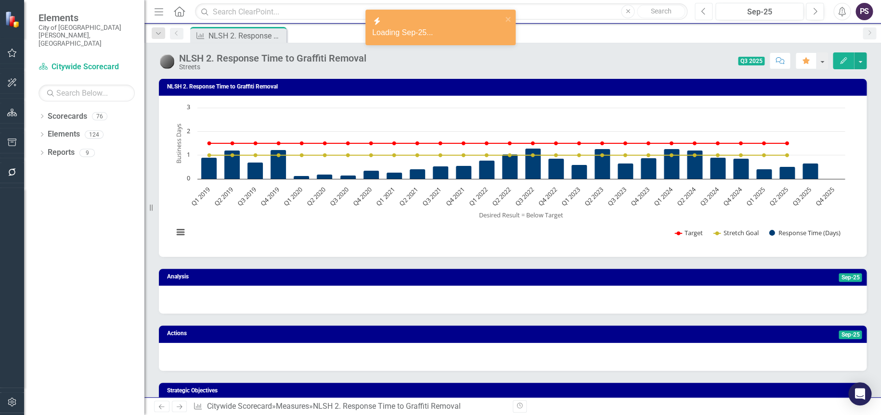
click at [701, 11] on icon "button" at bounding box center [703, 11] width 4 height 7
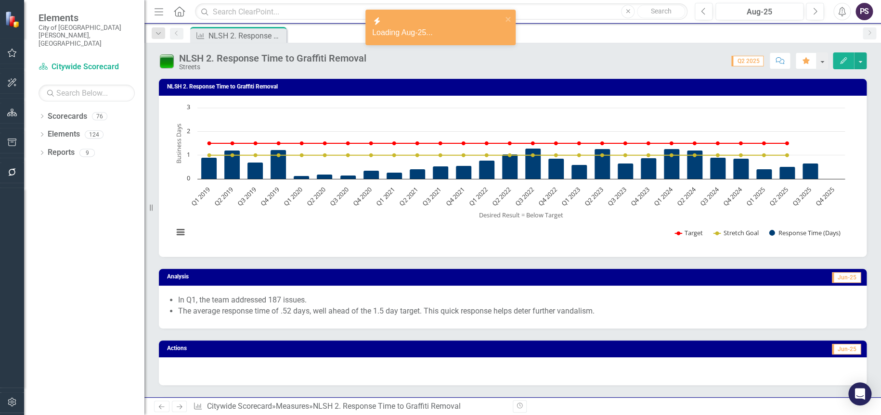
drag, startPoint x: 177, startPoint y: 296, endPoint x: 314, endPoint y: 301, distance: 136.8
click at [275, 310] on span "In Q1, the team addressed 187 issues. The average response time of .52 days, we…" at bounding box center [512, 307] width 688 height 24
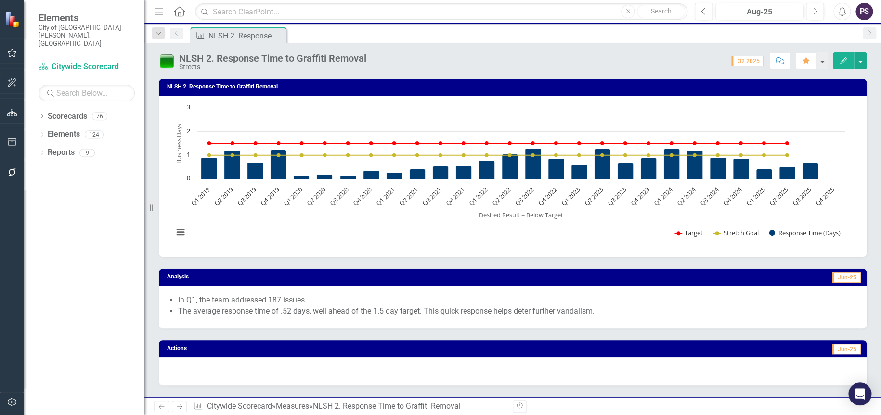
click at [844, 57] on icon "Edit" at bounding box center [843, 60] width 9 height 7
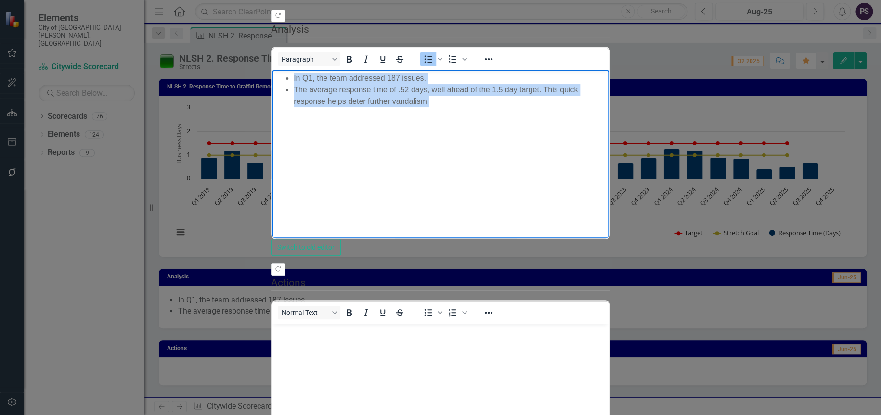
drag, startPoint x: 293, startPoint y: 75, endPoint x: 773, endPoint y: 99, distance: 480.5
click at [609, 99] on body "In Q1, the team addressed 187 issues. The average response time of .52 days, we…" at bounding box center [440, 142] width 337 height 144
copy ul "In Q1, the team addressed 187 issues. The average response time of .52 days, we…"
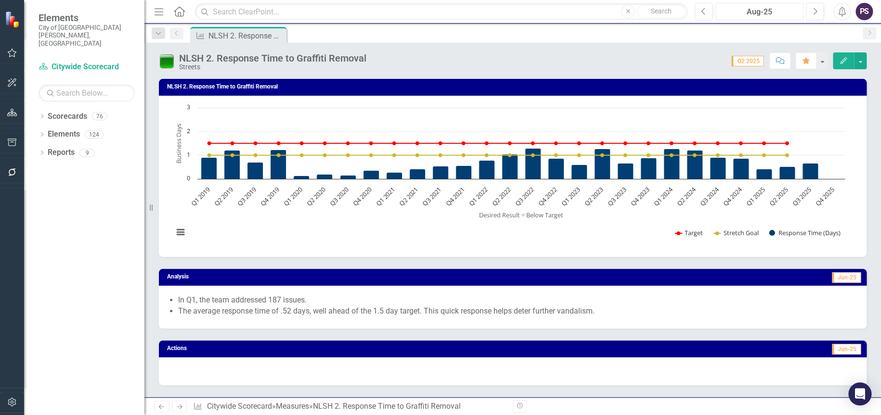
click at [801, 8] on button "Aug-25" at bounding box center [759, 11] width 88 height 17
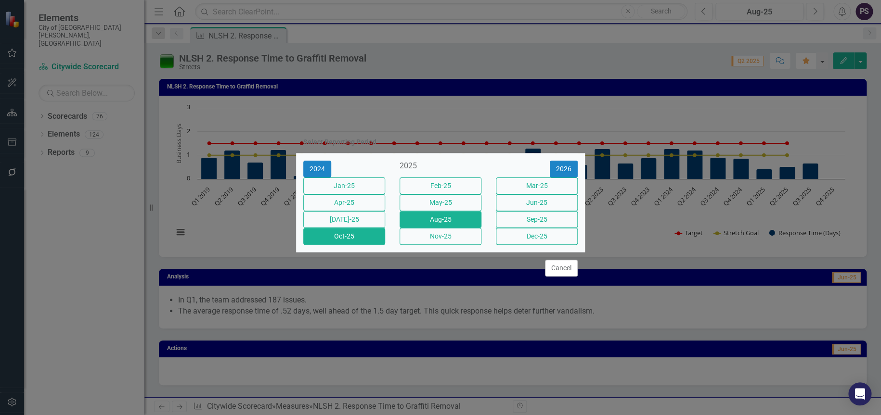
click at [338, 241] on button "Oct-25" at bounding box center [344, 236] width 82 height 17
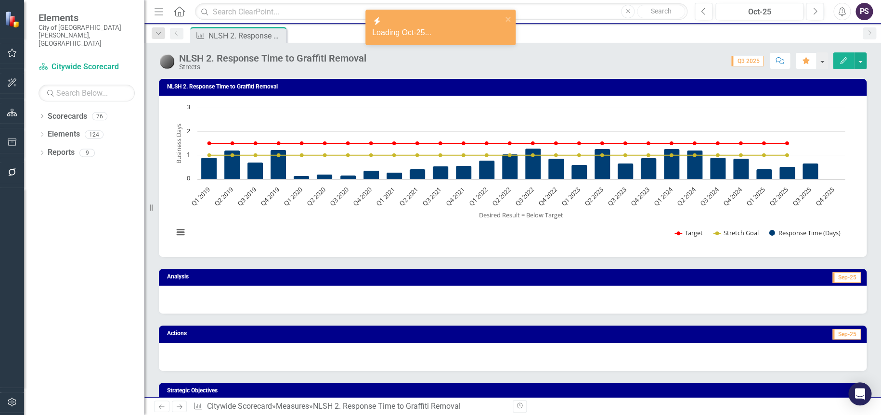
click at [845, 57] on icon "Edit" at bounding box center [843, 60] width 9 height 7
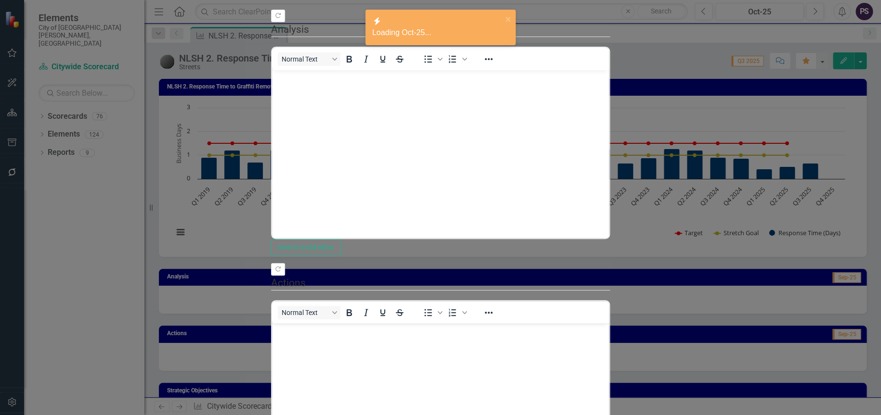
click at [300, 99] on body "Rich Text Area. Press ALT-0 for help." at bounding box center [440, 142] width 337 height 144
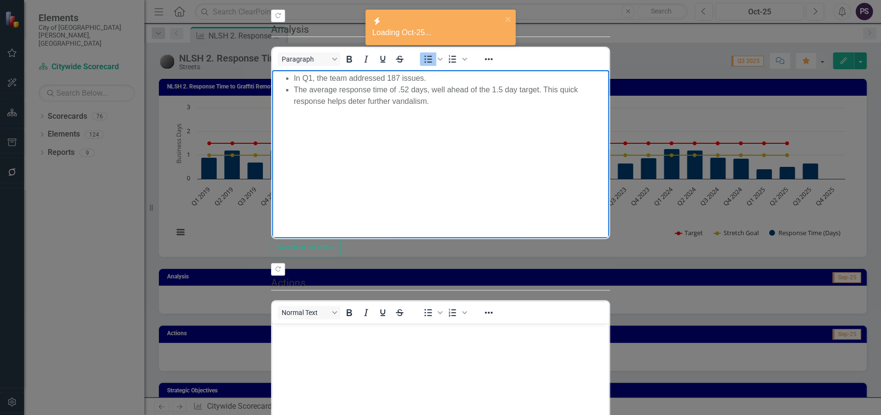
drag, startPoint x: 371, startPoint y: 86, endPoint x: 388, endPoint y: 79, distance: 18.6
click at [371, 85] on li "The average response time of .52 days, well ahead of the 1.5 day target. This q…" at bounding box center [450, 95] width 313 height 23
click at [399, 77] on li "In Q1, the team addressed 187 issues." at bounding box center [450, 79] width 313 height 12
drag, startPoint x: 431, startPoint y: 97, endPoint x: 392, endPoint y: 92, distance: 38.8
click at [430, 97] on body "In Q1, the team addressed 189 issues. The average response time of .52 days, we…" at bounding box center [440, 142] width 337 height 144
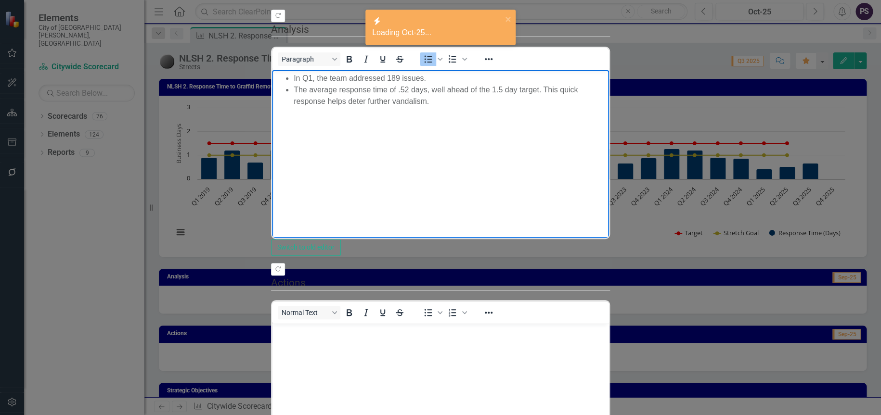
click at [406, 89] on li "The average response time of .52 days, well ahead of the 1.5 day target. This q…" at bounding box center [450, 95] width 313 height 23
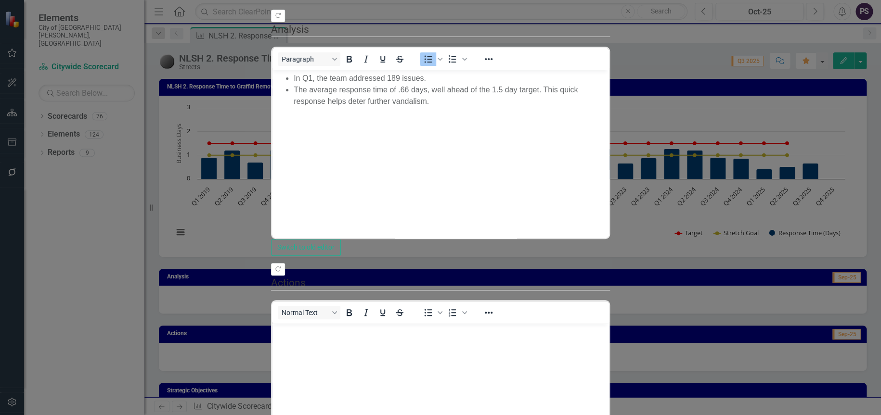
drag, startPoint x: 846, startPoint y: 403, endPoint x: 568, endPoint y: 131, distance: 388.7
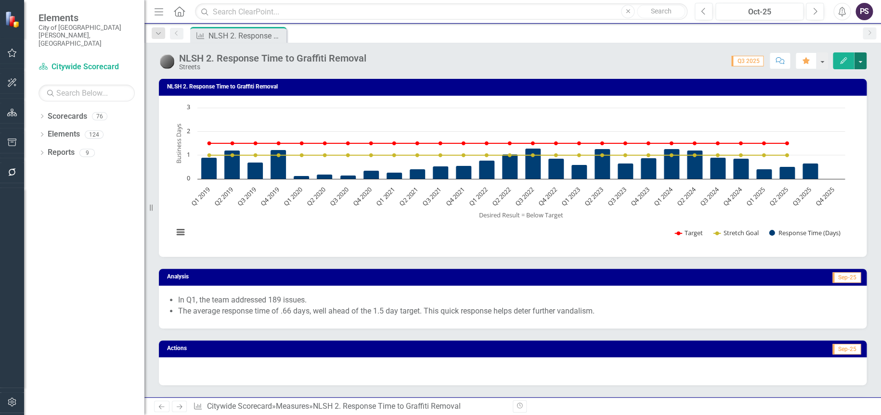
click at [861, 60] on button "button" at bounding box center [860, 60] width 13 height 17
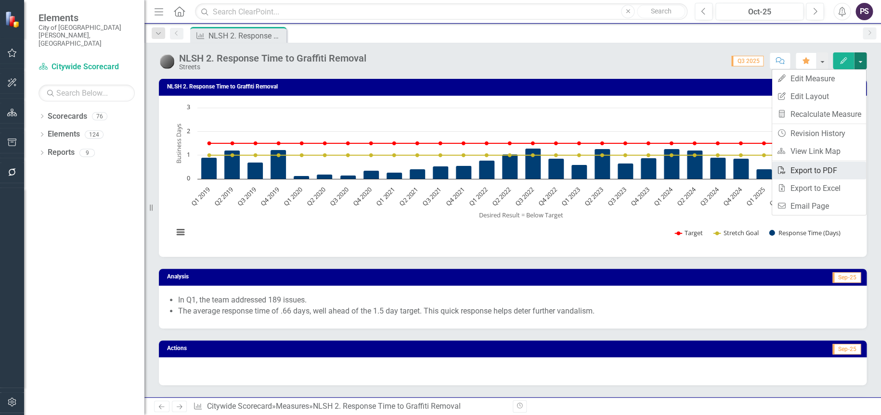
click at [813, 169] on link "PDF Export to PDF" at bounding box center [819, 171] width 94 height 18
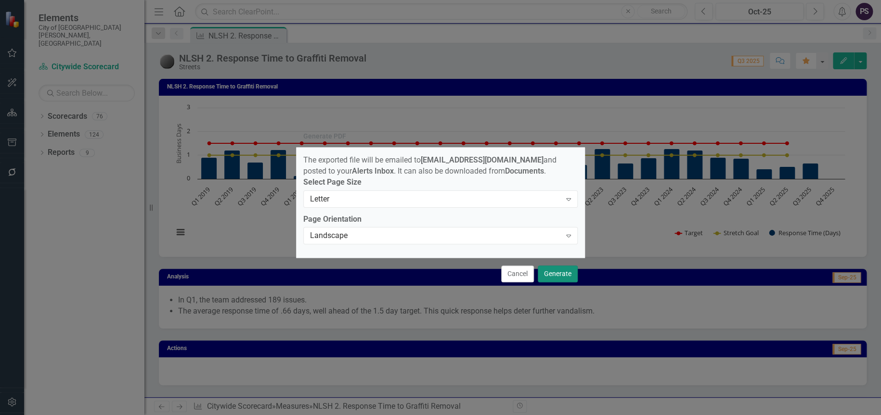
click at [558, 278] on button "Generate" at bounding box center [558, 274] width 40 height 17
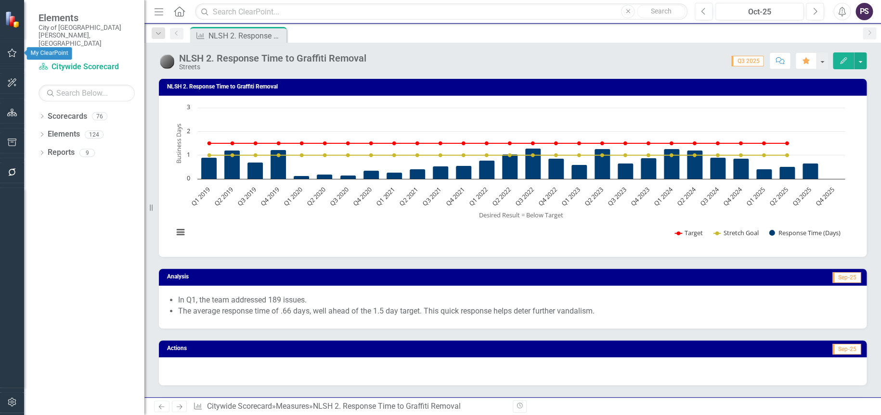
click at [12, 51] on icon "button" at bounding box center [12, 53] width 10 height 8
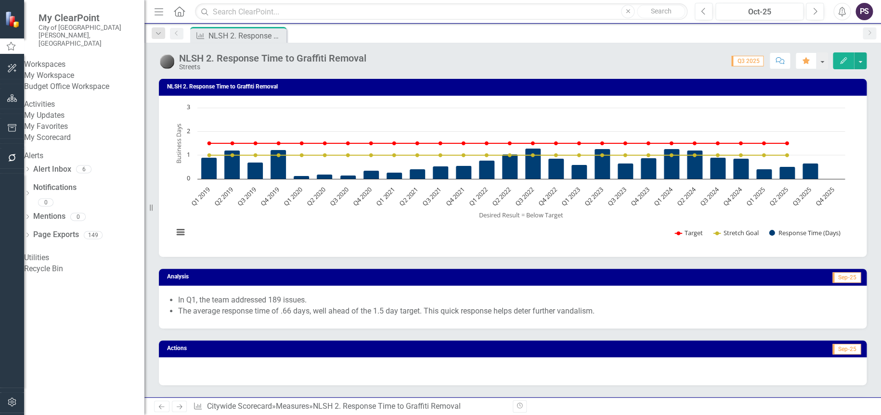
click at [64, 143] on link "My Scorecard" at bounding box center [84, 137] width 120 height 11
